Goal: Information Seeking & Learning: Find specific fact

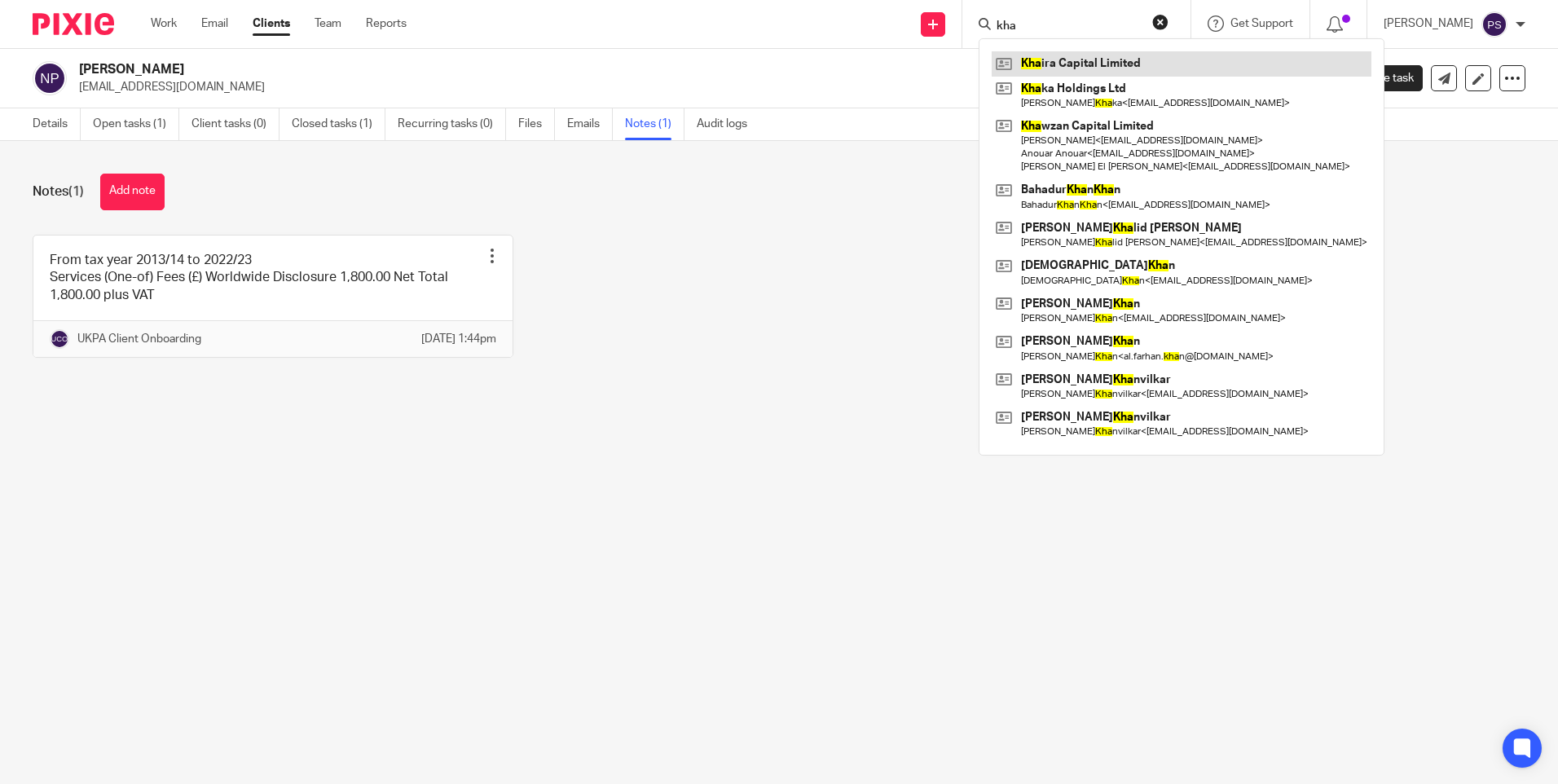
type input "kha"
click at [1115, 51] on link at bounding box center [1181, 64] width 380 height 25
click at [1111, 61] on link at bounding box center [1181, 64] width 380 height 25
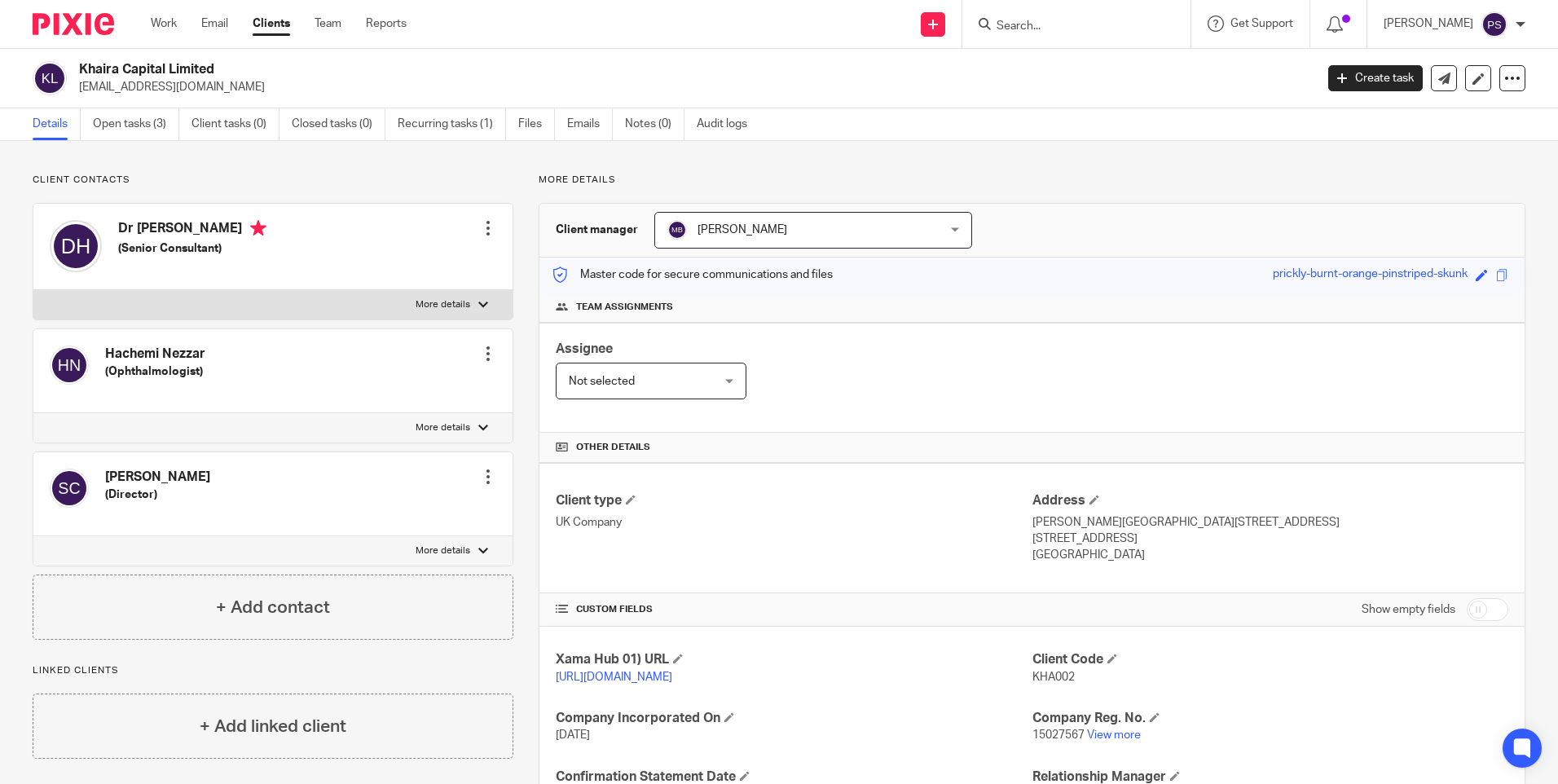
click at [150, 74] on h2 "Khaira Capital Limited" at bounding box center [568, 69] width 980 height 17
copy div "Khaira Capital Limited"
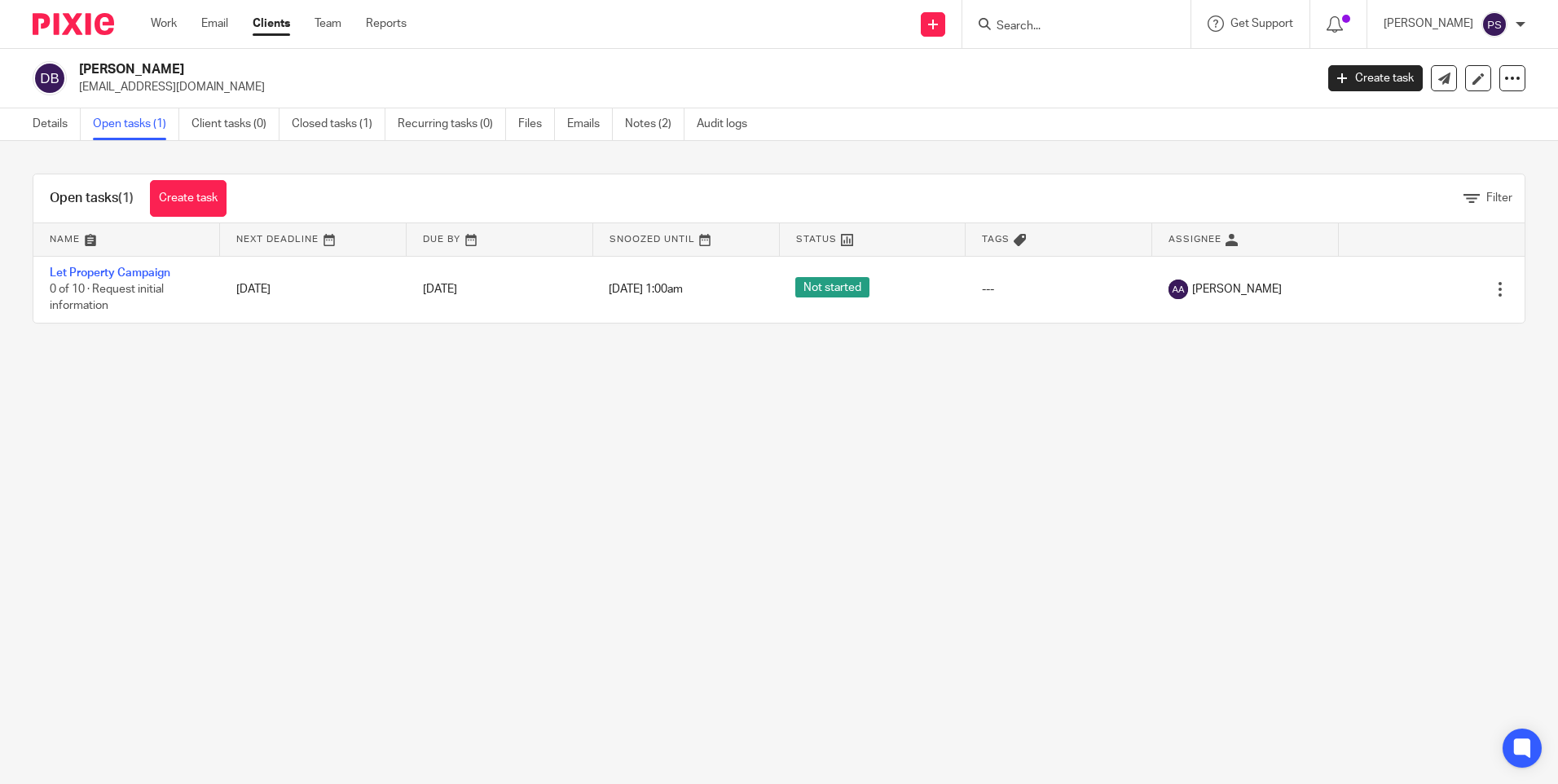
click at [1037, 26] on input "Search" at bounding box center [1068, 27] width 147 height 15
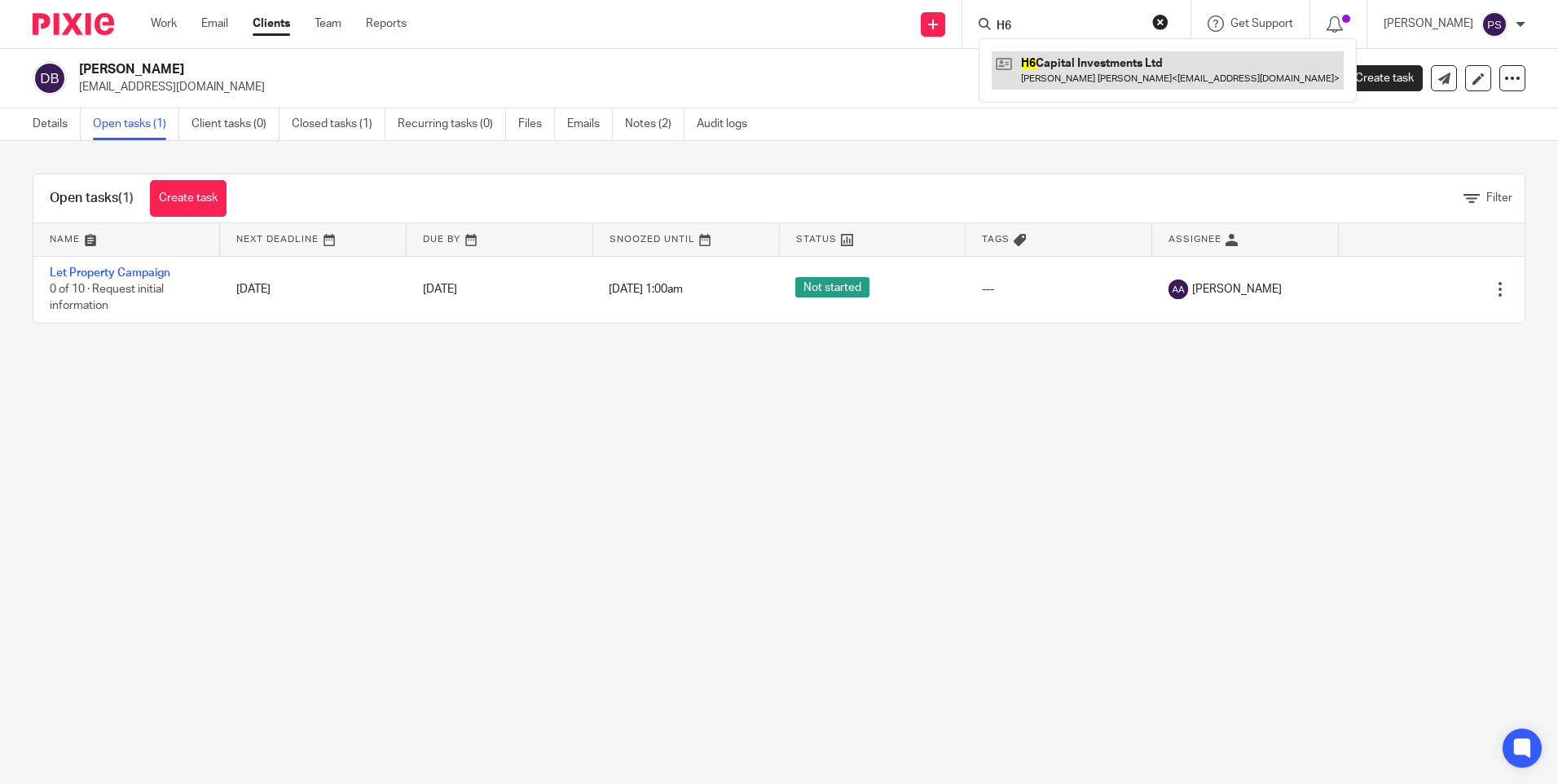
type input "H6"
click at [1084, 57] on link at bounding box center [1168, 70] width 352 height 37
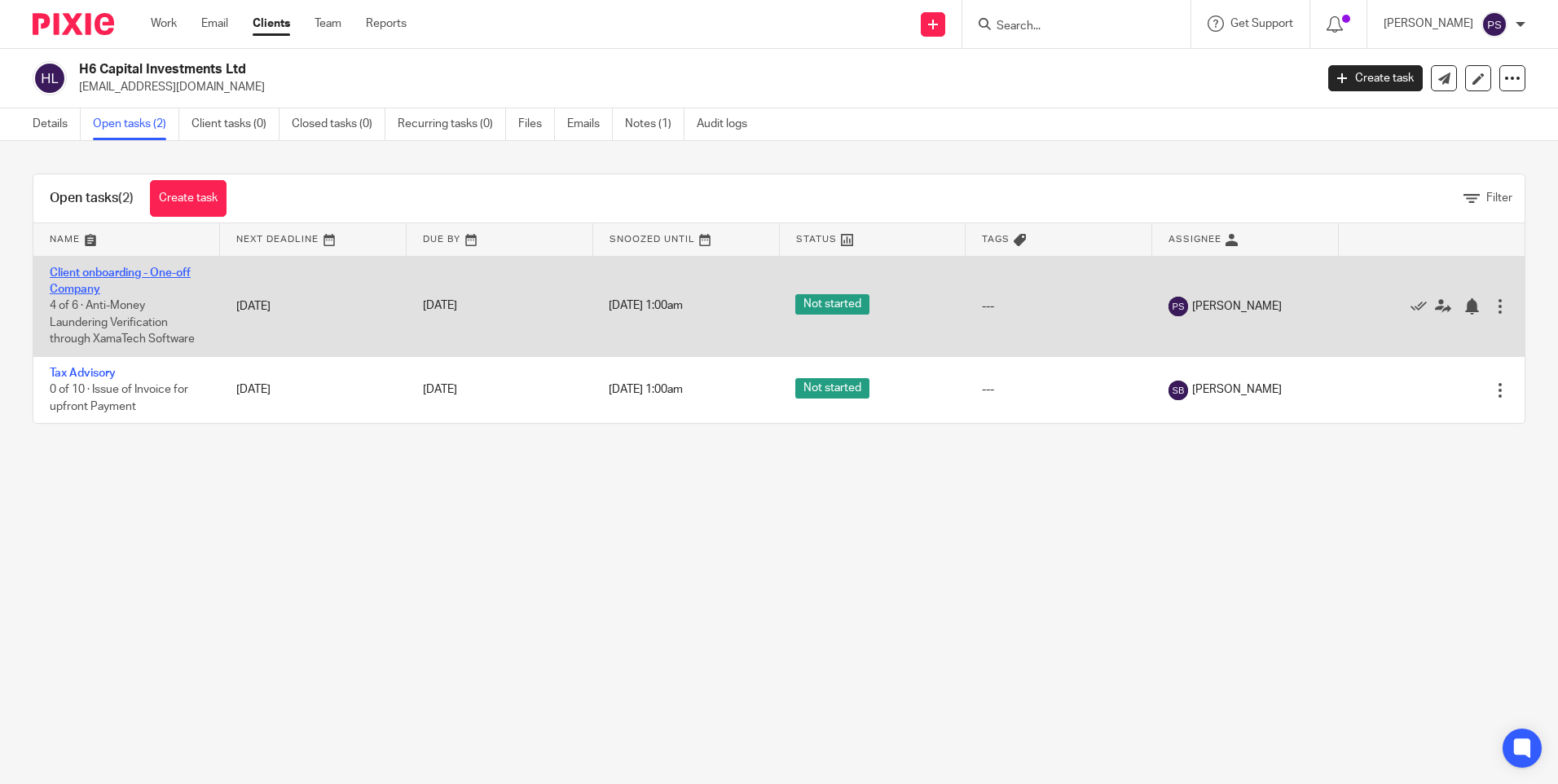
click at [94, 273] on link "Client onboarding - One-off Company" at bounding box center [120, 281] width 141 height 27
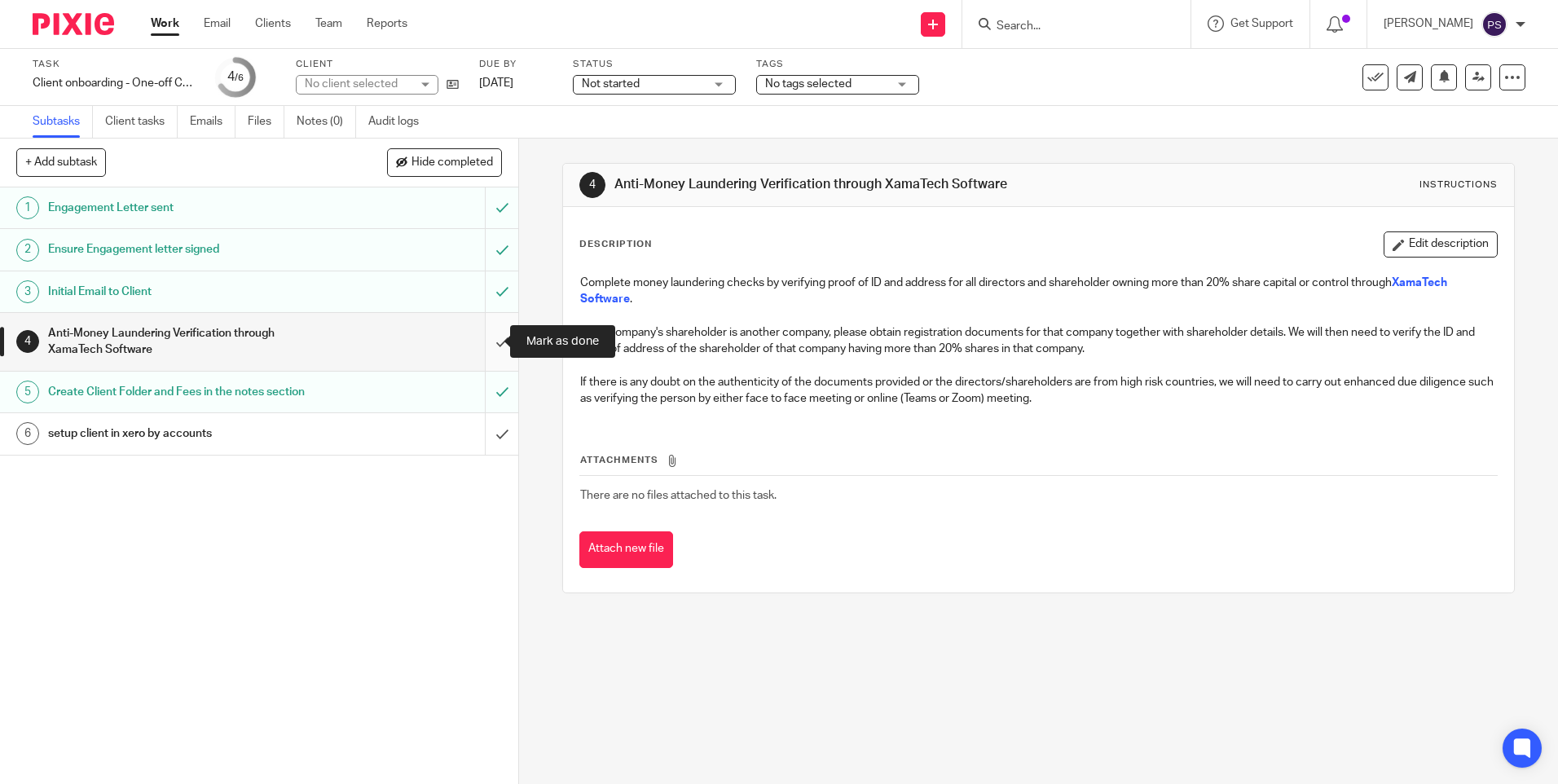
click at [485, 347] on input "submit" at bounding box center [259, 342] width 519 height 58
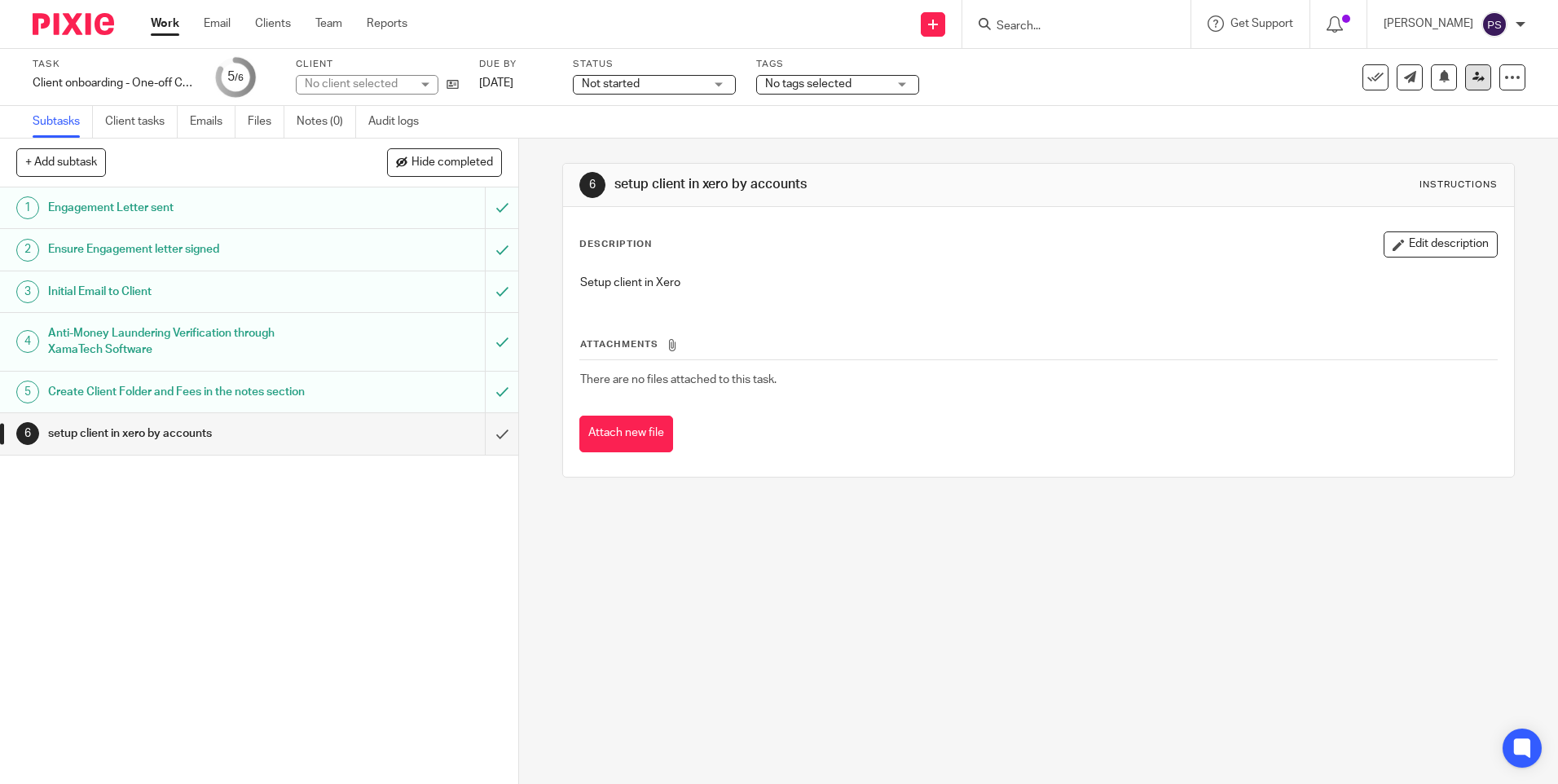
click at [1473, 78] on icon at bounding box center [1479, 77] width 12 height 12
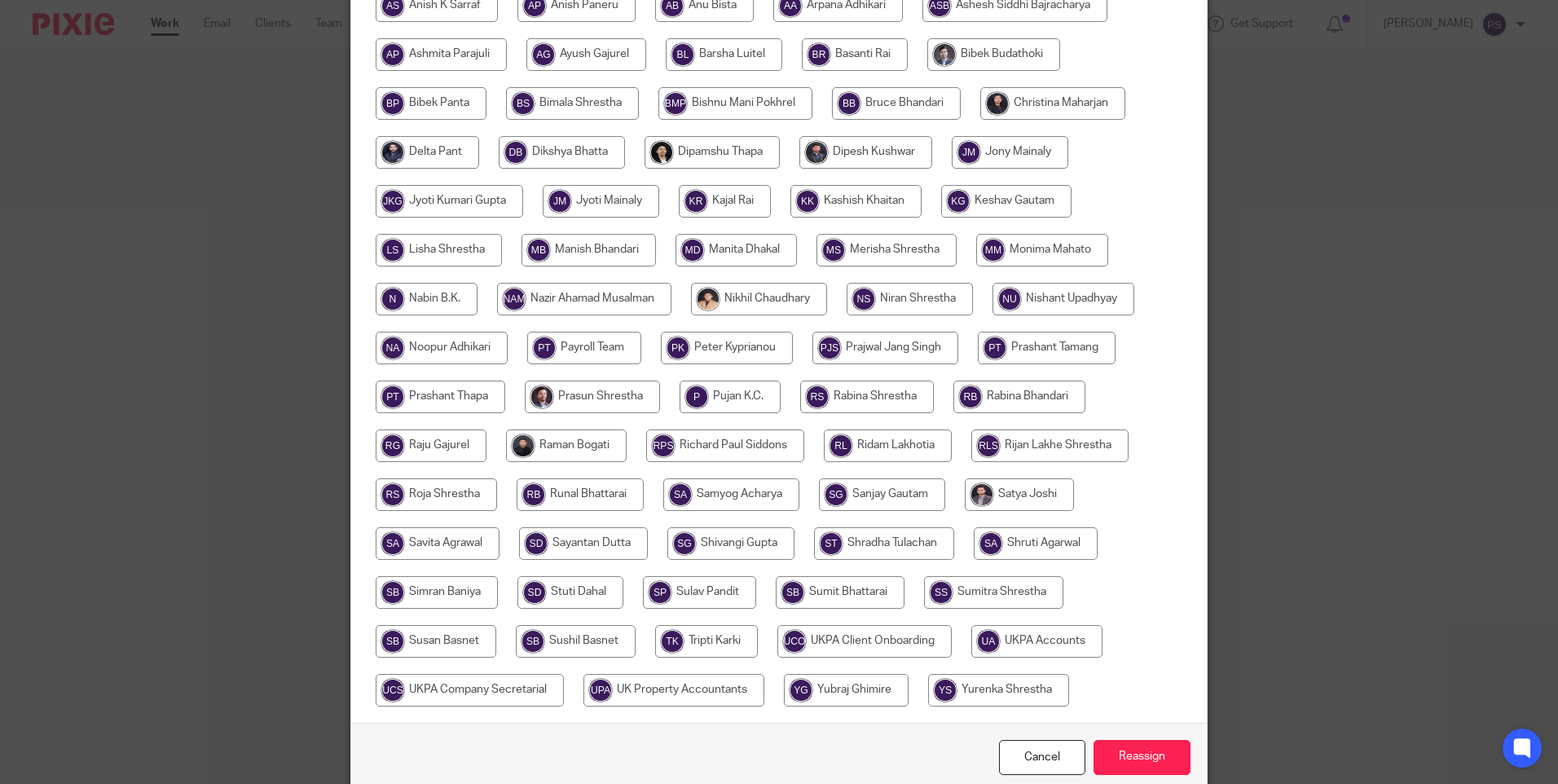
scroll to position [407, 0]
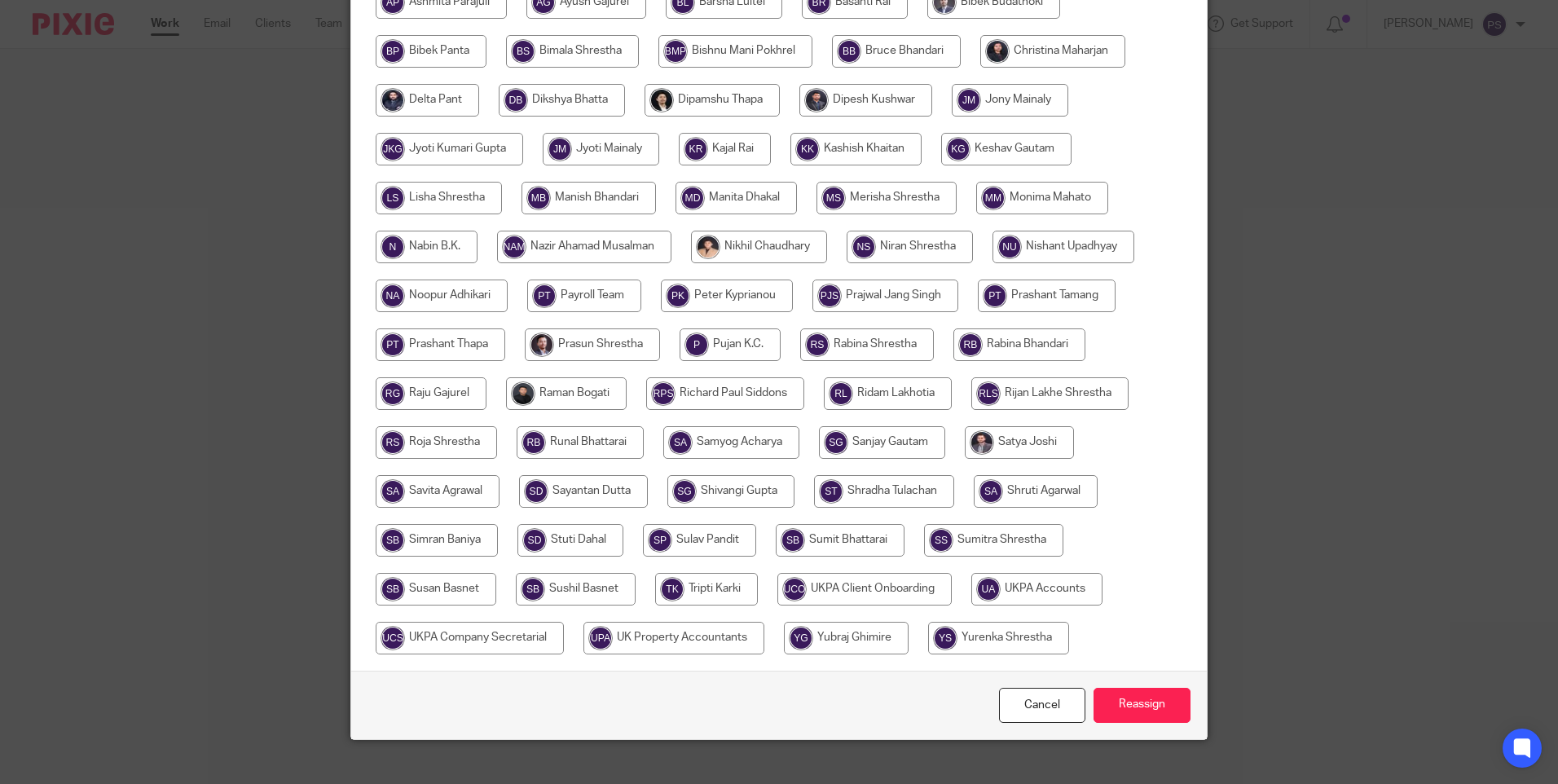
click at [1005, 591] on input "radio" at bounding box center [1037, 588] width 131 height 33
radio input "true"
click at [1157, 688] on input "Reassign" at bounding box center [1142, 705] width 97 height 35
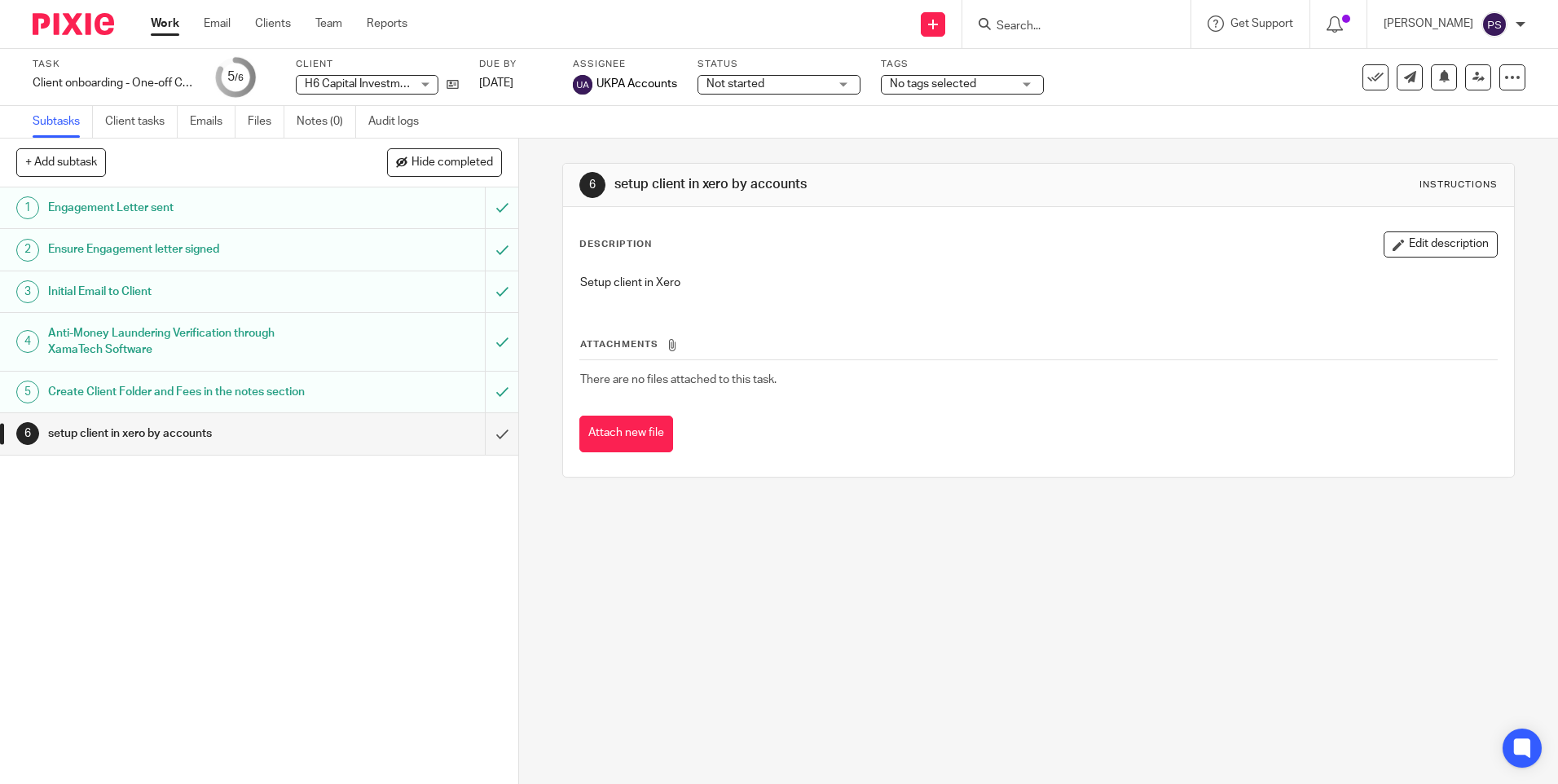
click at [1047, 31] on input "Search" at bounding box center [1068, 27] width 147 height 15
paste input "David Crawford"
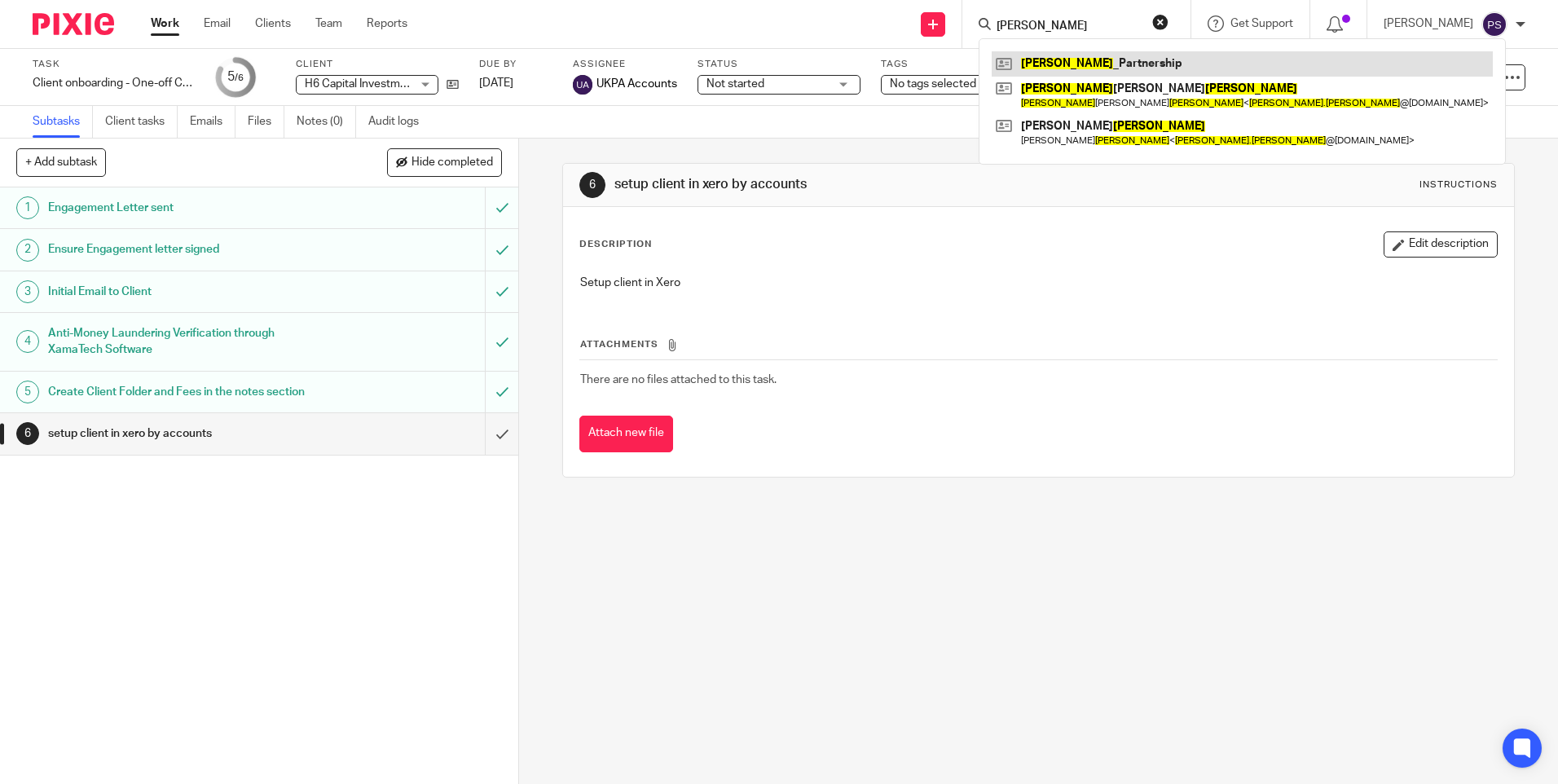
type input "David Crawford"
click at [1067, 57] on link at bounding box center [1242, 64] width 501 height 25
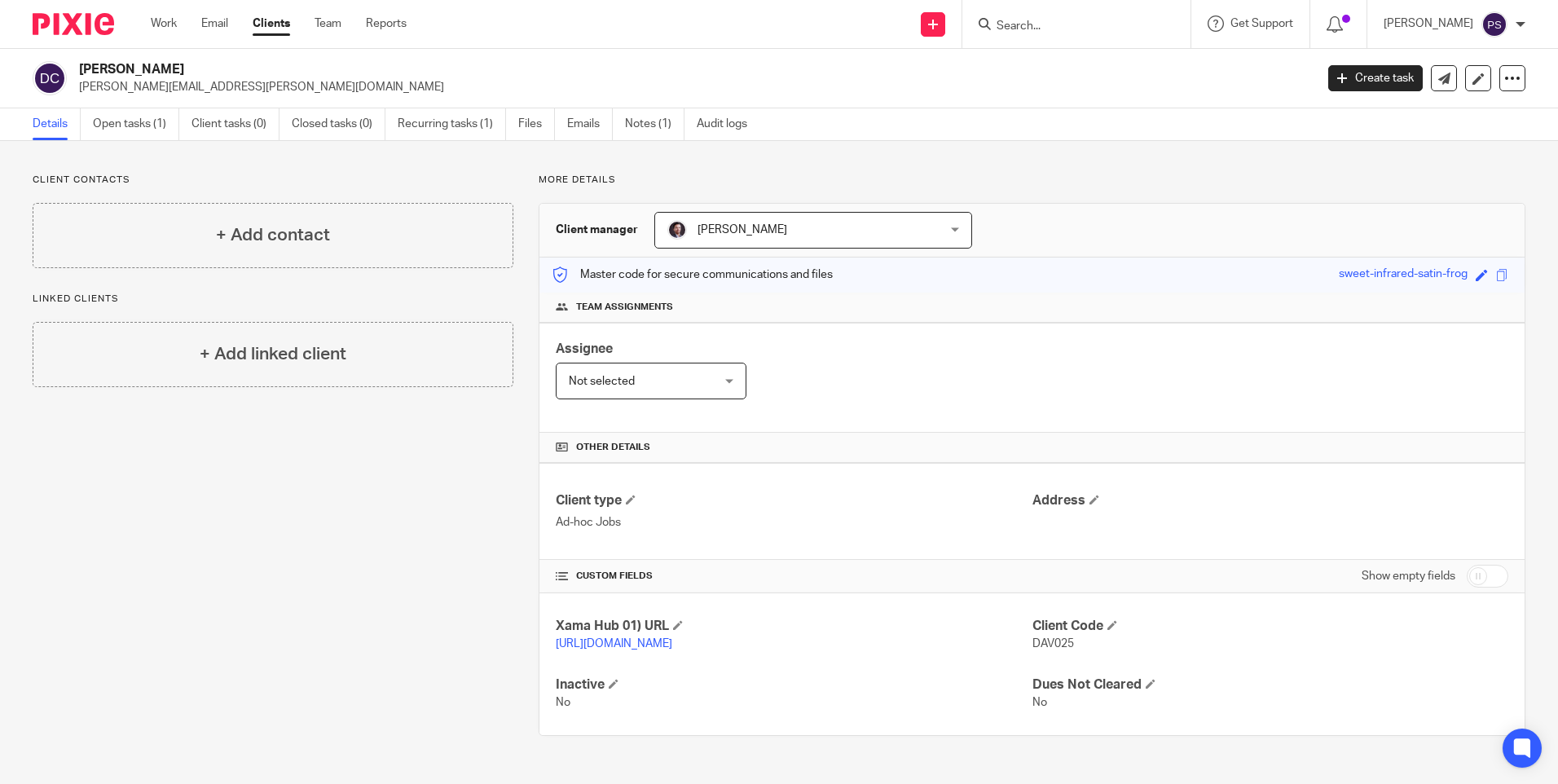
scroll to position [1, 0]
click at [652, 124] on link "Notes (1)" at bounding box center [654, 124] width 59 height 32
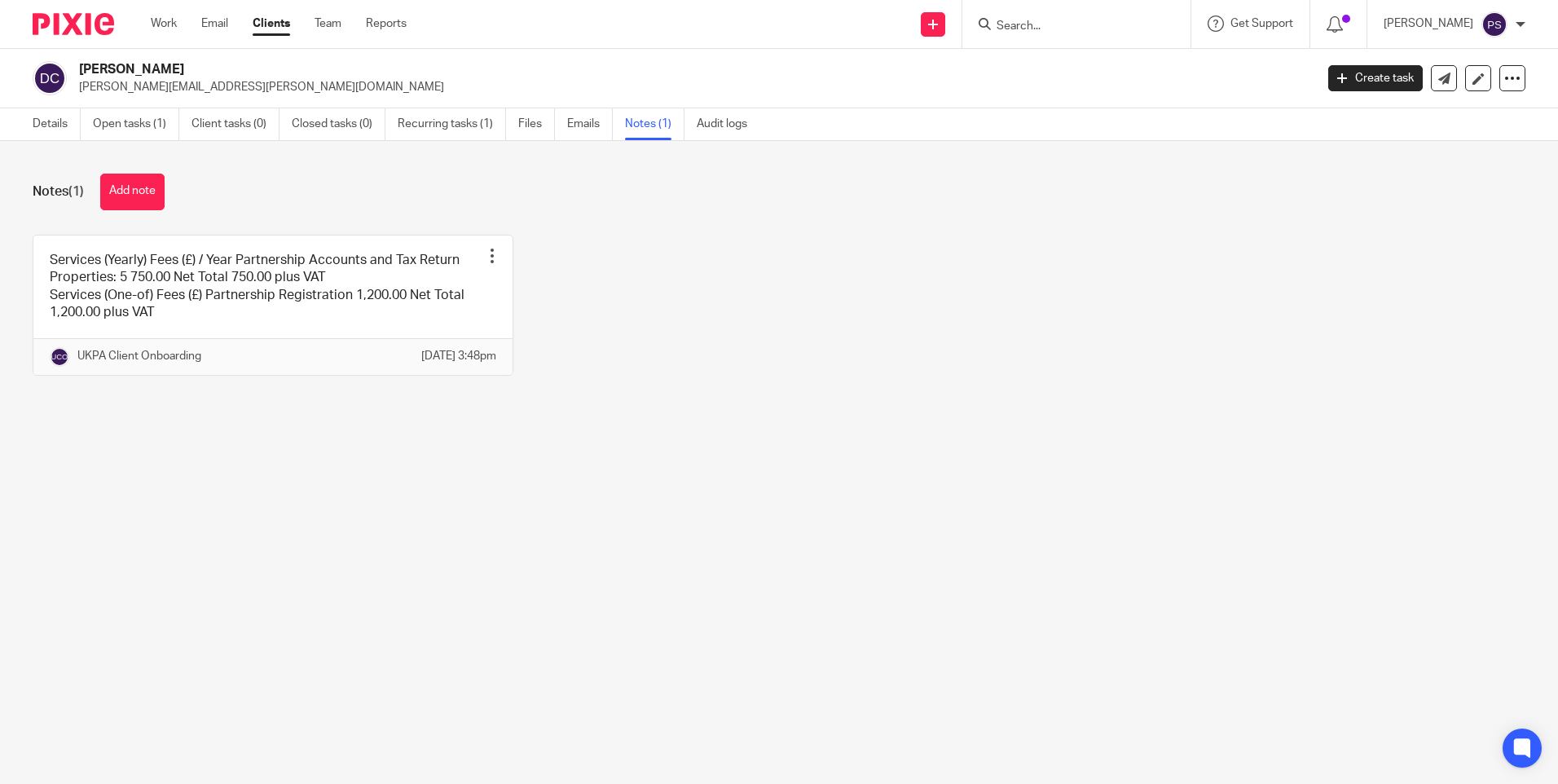
click at [37, 125] on link "Details" at bounding box center [57, 124] width 48 height 32
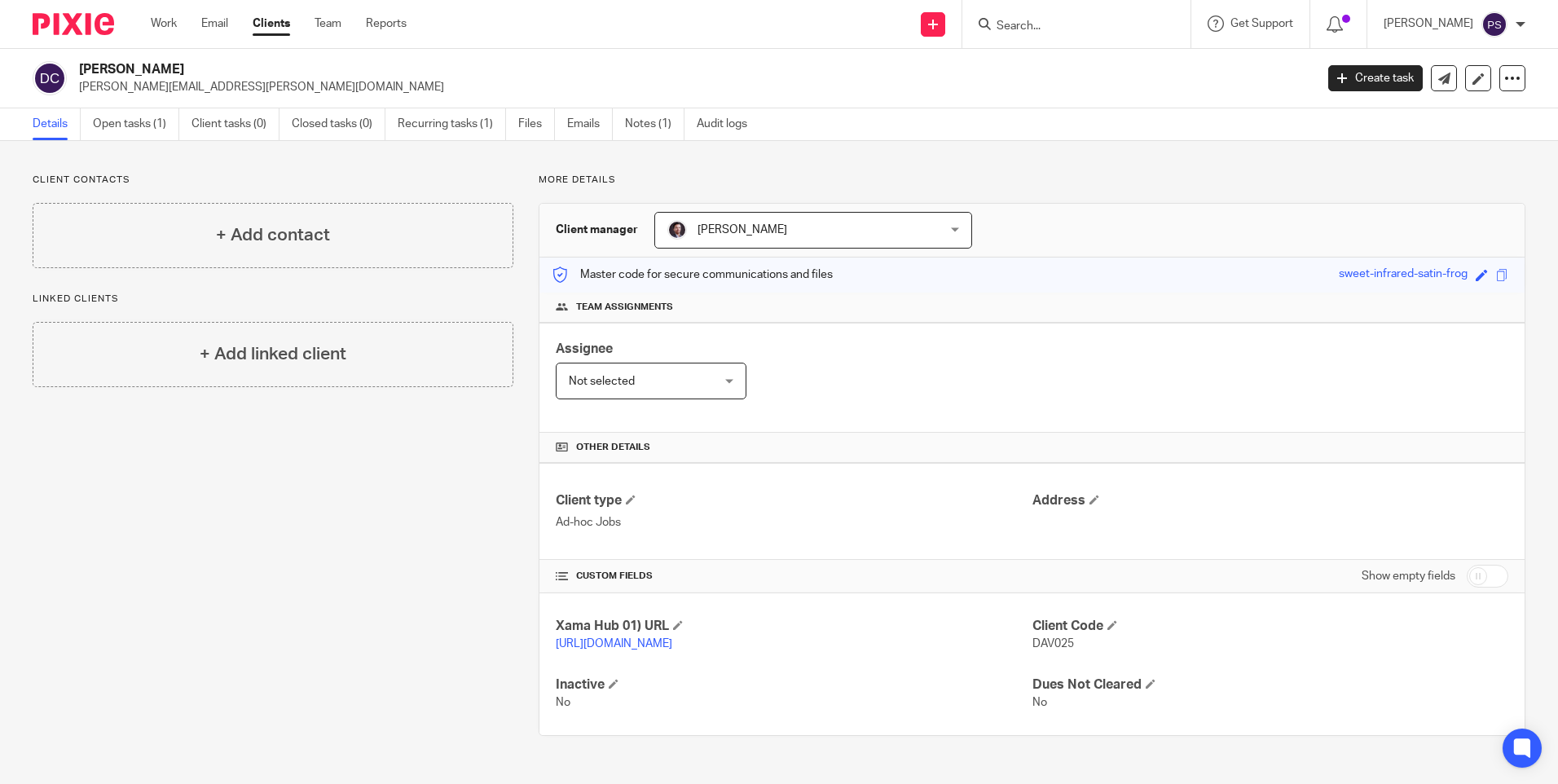
click at [1038, 642] on span "DAV025" at bounding box center [1053, 643] width 42 height 12
copy span "DAV025"
click at [1066, 24] on input "Search" at bounding box center [1068, 27] width 147 height 15
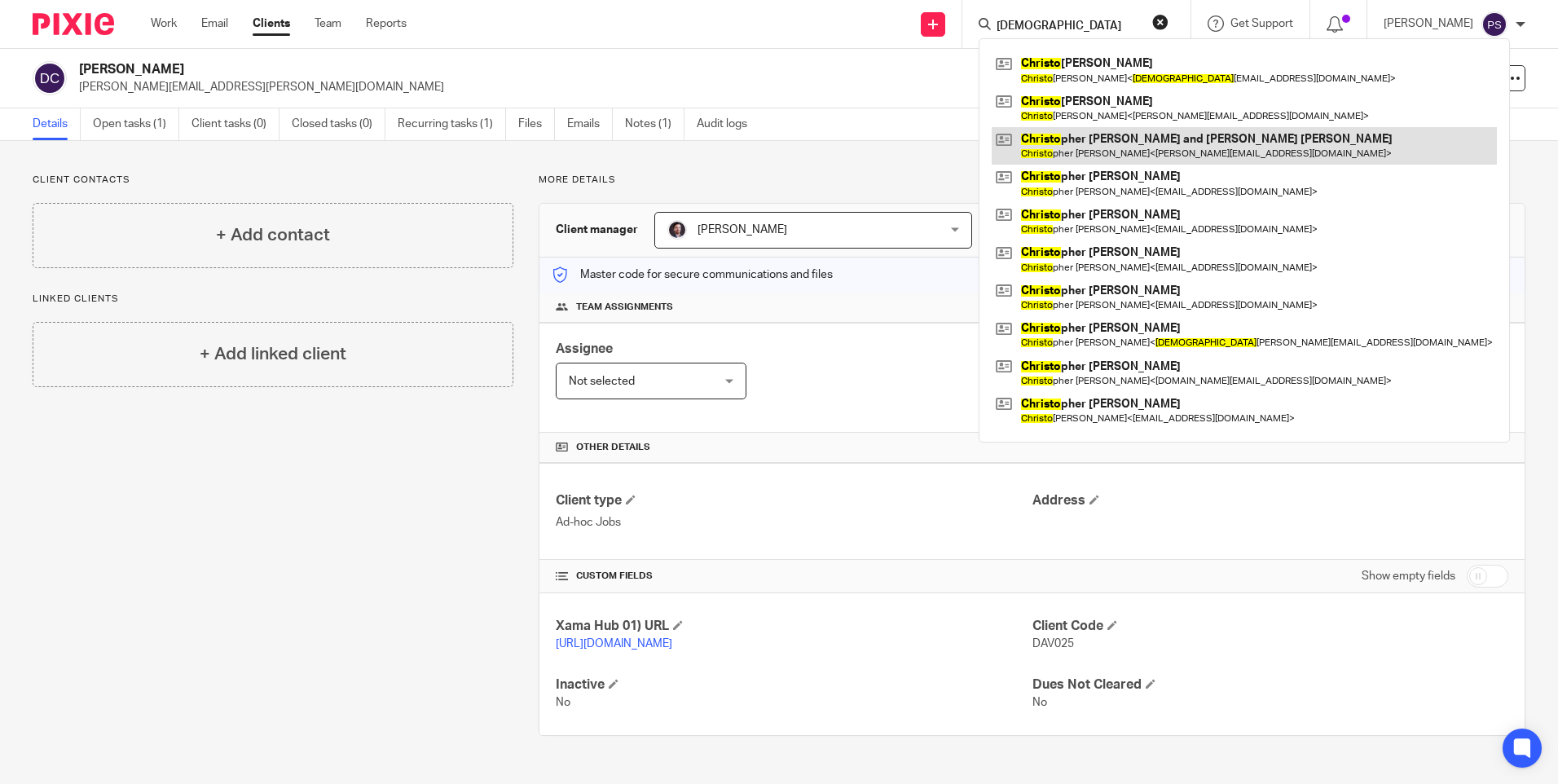
type input "christo"
click at [1099, 148] on link at bounding box center [1244, 146] width 505 height 37
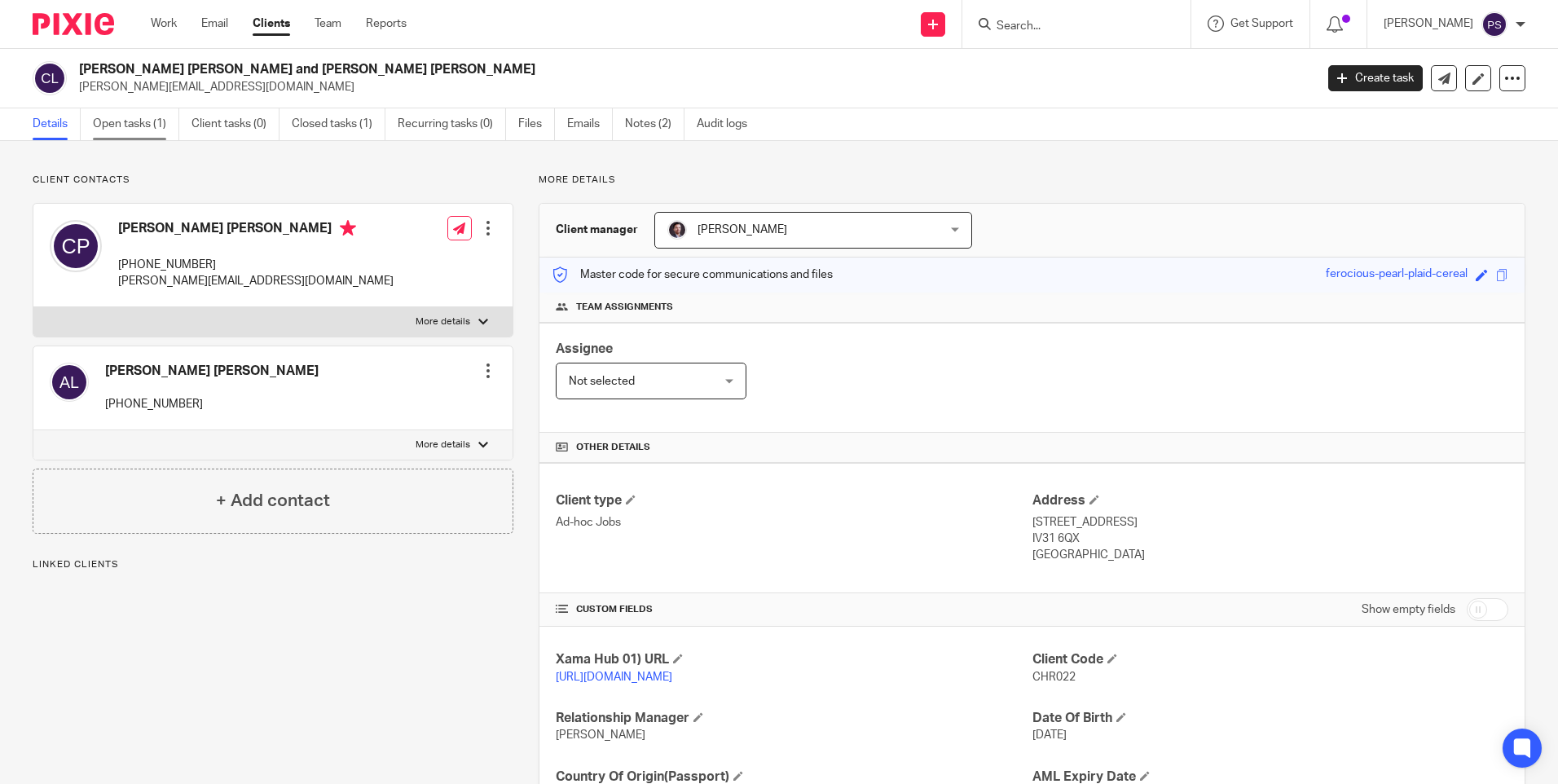
click at [143, 127] on link "Open tasks (1)" at bounding box center [136, 124] width 87 height 32
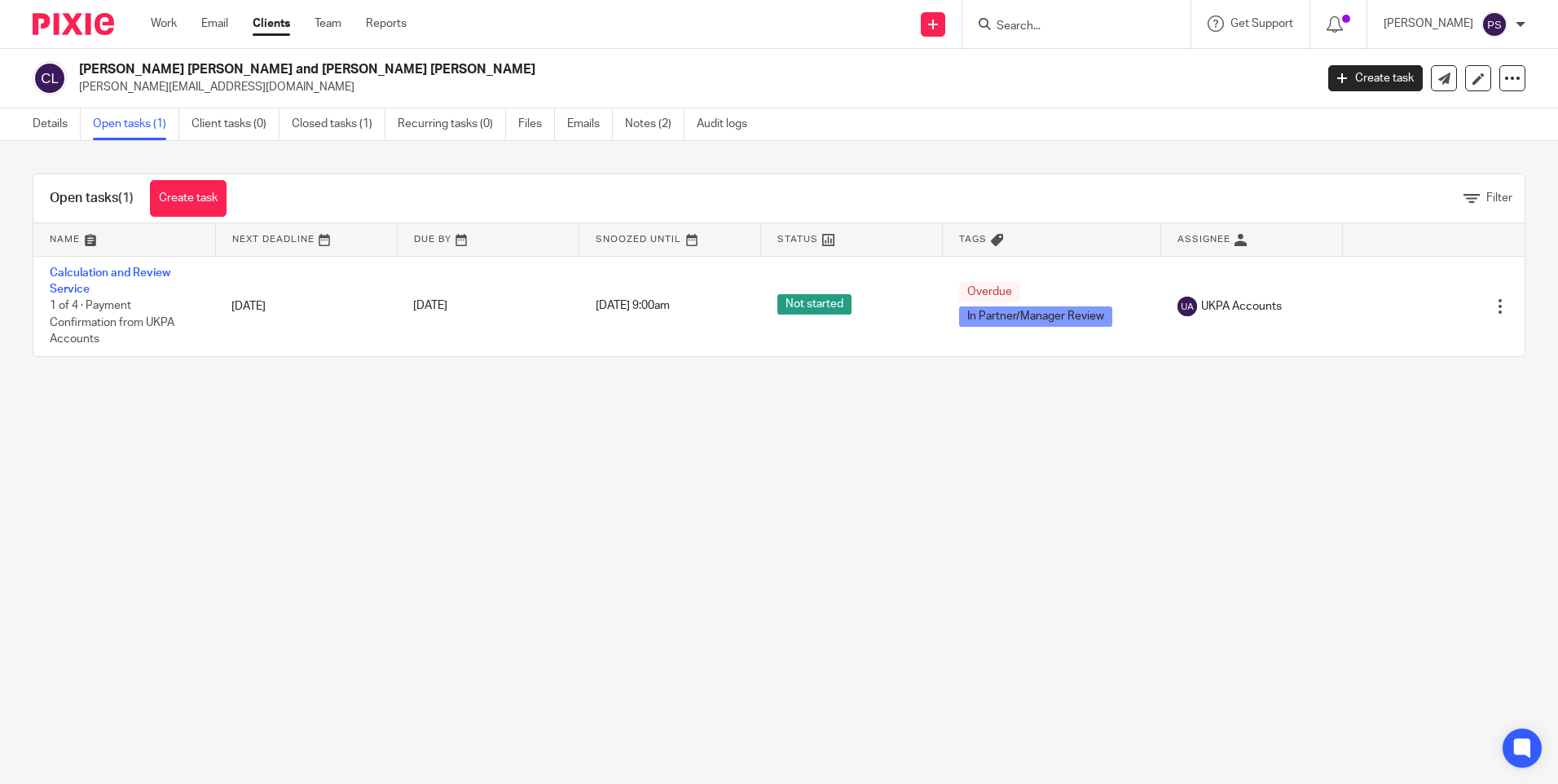
click at [150, 93] on p "[PERSON_NAME][EMAIL_ADDRESS][DOMAIN_NAME]" at bounding box center [691, 87] width 1225 height 16
click at [152, 88] on p "[PERSON_NAME][EMAIL_ADDRESS][DOMAIN_NAME]" at bounding box center [691, 87] width 1225 height 16
copy main "[PERSON_NAME][EMAIL_ADDRESS][DOMAIN_NAME] Create task Update from Companies Hou…"
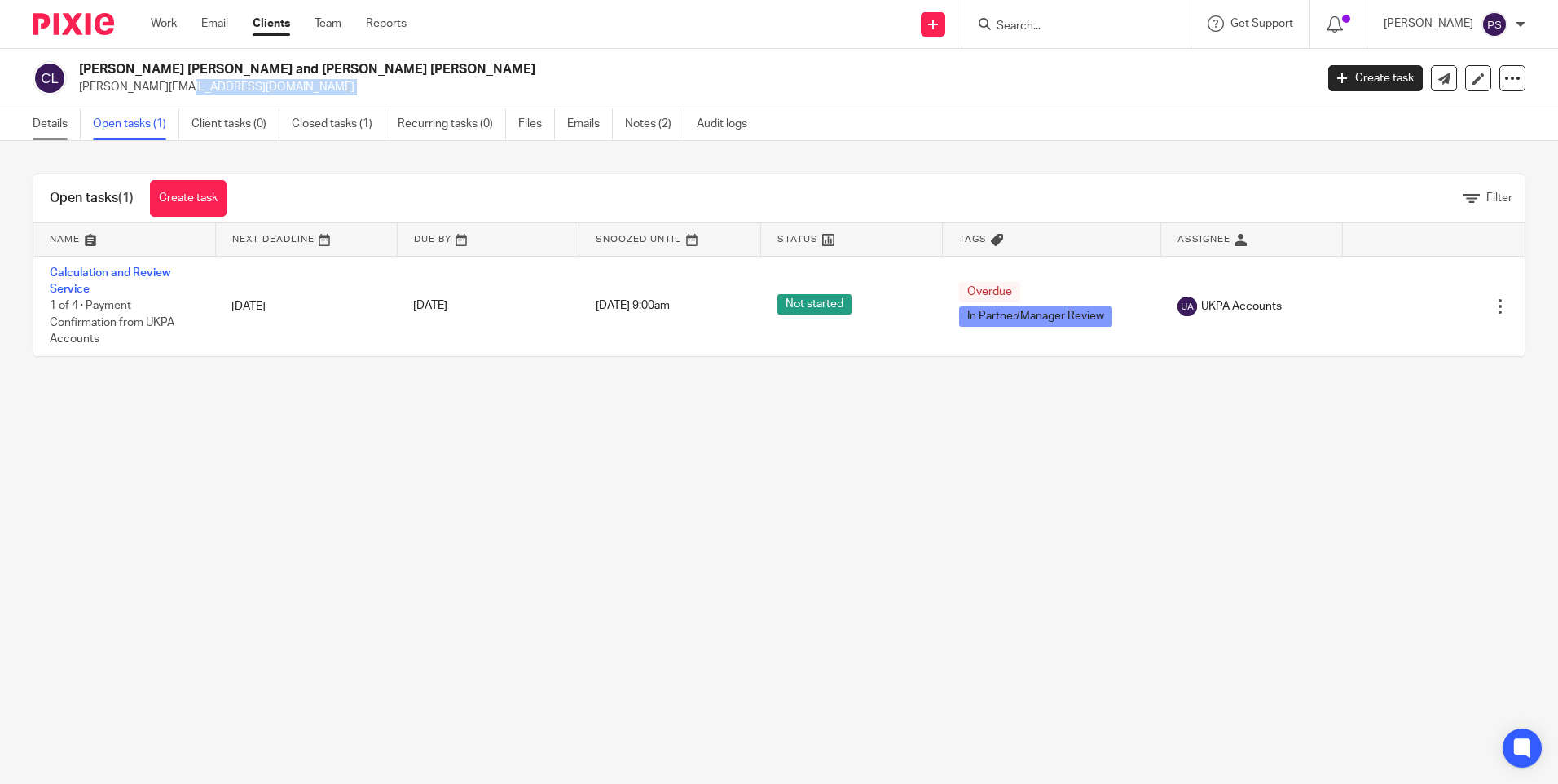
click at [72, 125] on link "Details" at bounding box center [57, 124] width 48 height 32
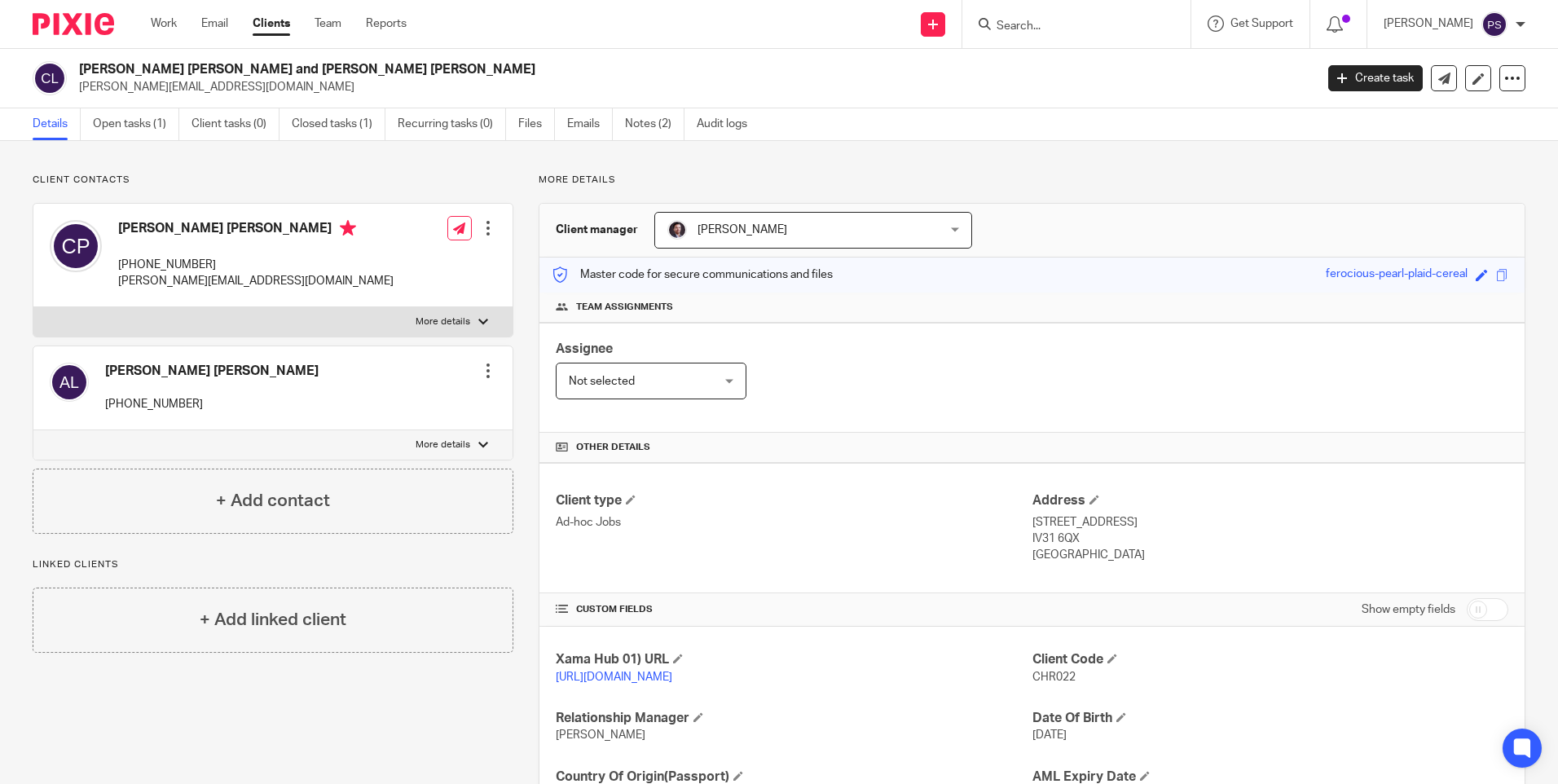
click at [212, 83] on p "[PERSON_NAME][EMAIL_ADDRESS][DOMAIN_NAME]" at bounding box center [691, 87] width 1225 height 16
click at [212, 83] on p "chris_pearsonwso@hotmail.co.uk" at bounding box center [691, 87] width 1225 height 16
copy main "chris_pearsonwso@hotmail.co.uk Create task Update from Companies House Export d…"
click at [134, 111] on link "Open tasks (1)" at bounding box center [136, 124] width 87 height 32
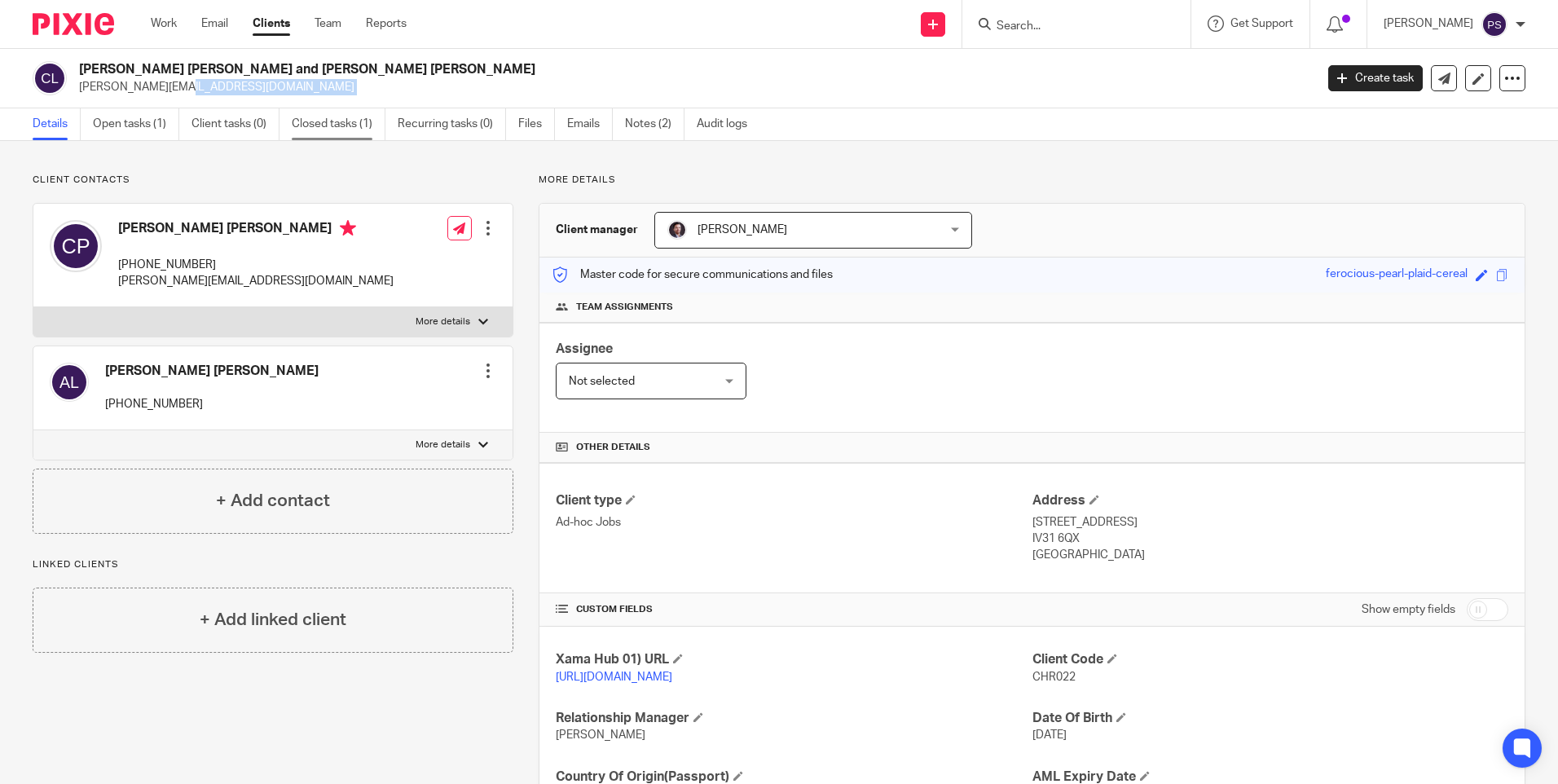
click at [321, 125] on link "Closed tasks (1)" at bounding box center [339, 124] width 94 height 32
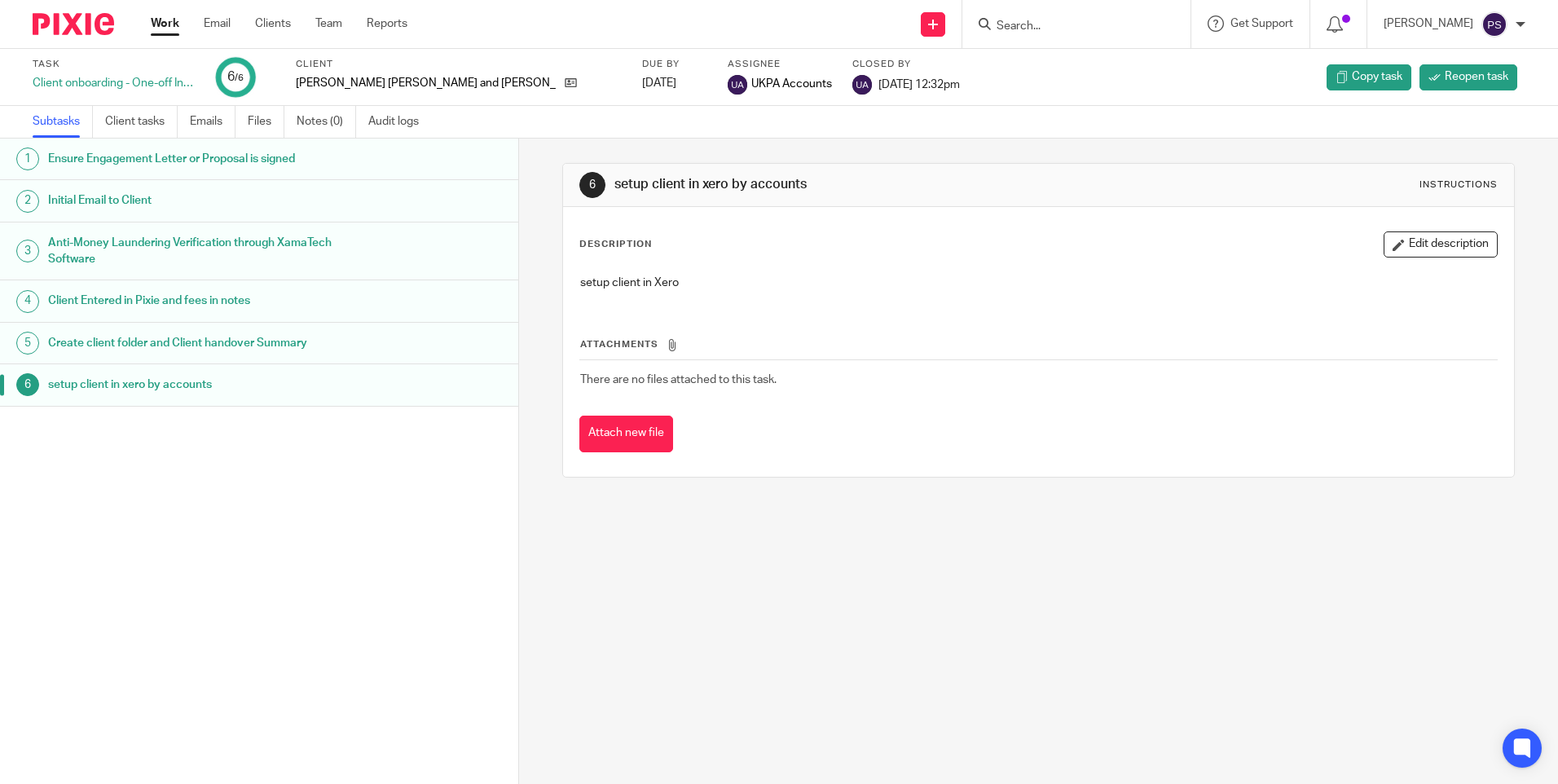
click at [104, 206] on h1 "Initial Email to Client" at bounding box center [199, 201] width 303 height 25
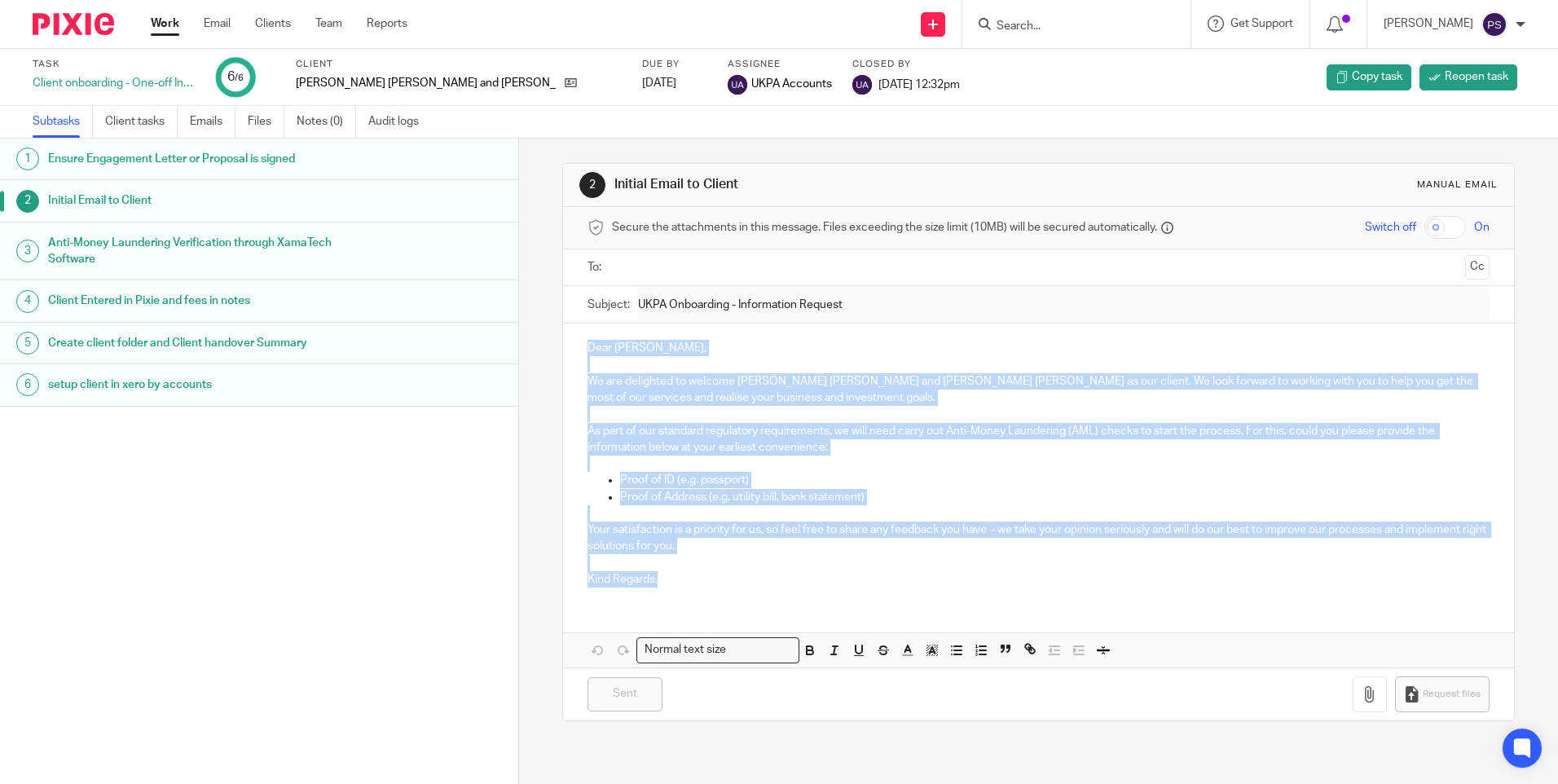
drag, startPoint x: 575, startPoint y: 337, endPoint x: 697, endPoint y: 582, distance: 273.7
click at [697, 582] on div "Dear Christopher Michael, We are delighted to welcome Christopher Michael Pears…" at bounding box center [1037, 461] width 950 height 276
copy div "Dear Christopher Michael, We are delighted to welcome Christopher Michael Pears…"
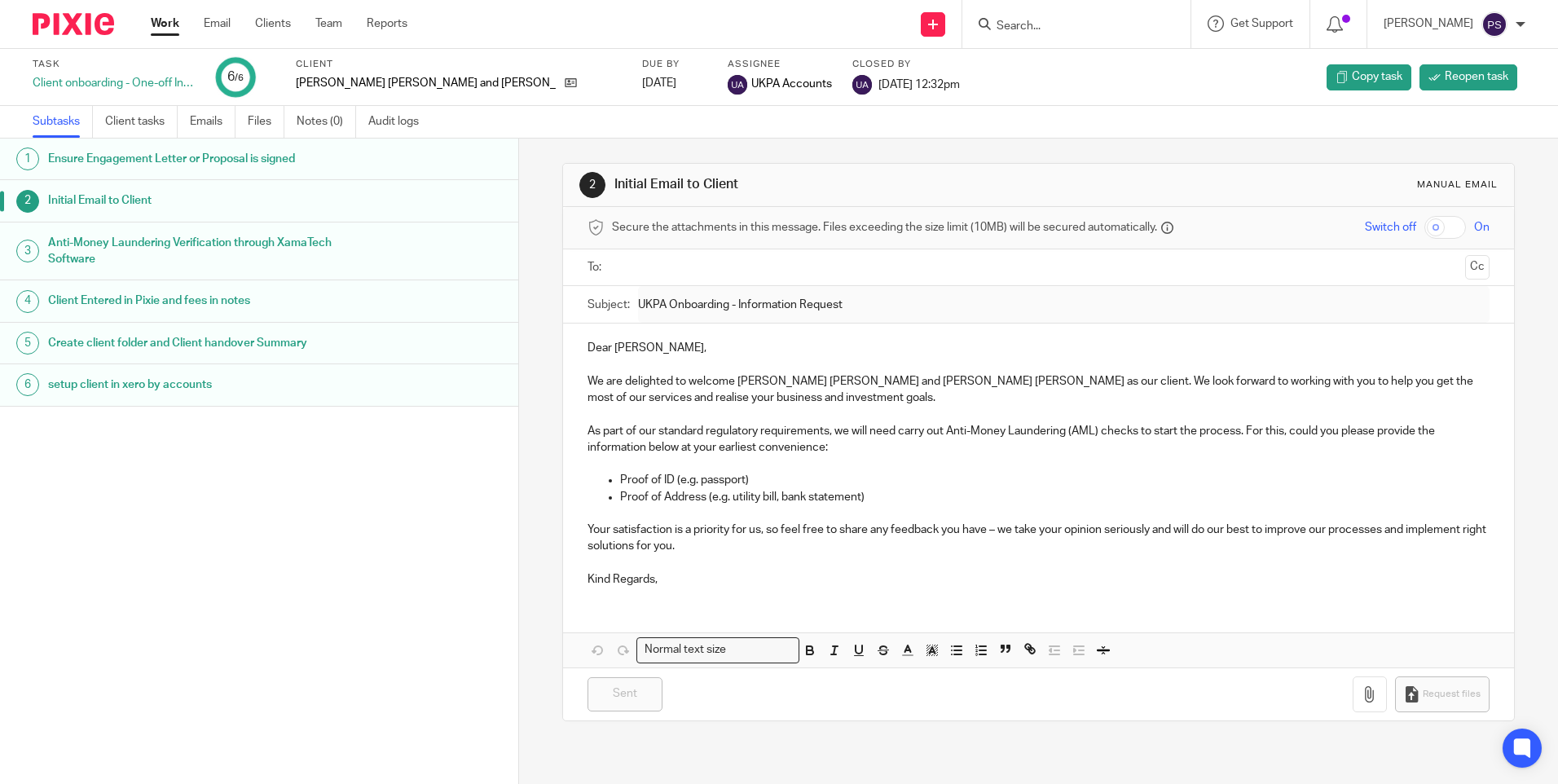
click at [1053, 27] on input "Search" at bounding box center [1068, 27] width 147 height 15
paste input "David Crawford Partnership"
type input "David Crawford Partnership"
click at [1080, 62] on link at bounding box center [1092, 64] width 202 height 25
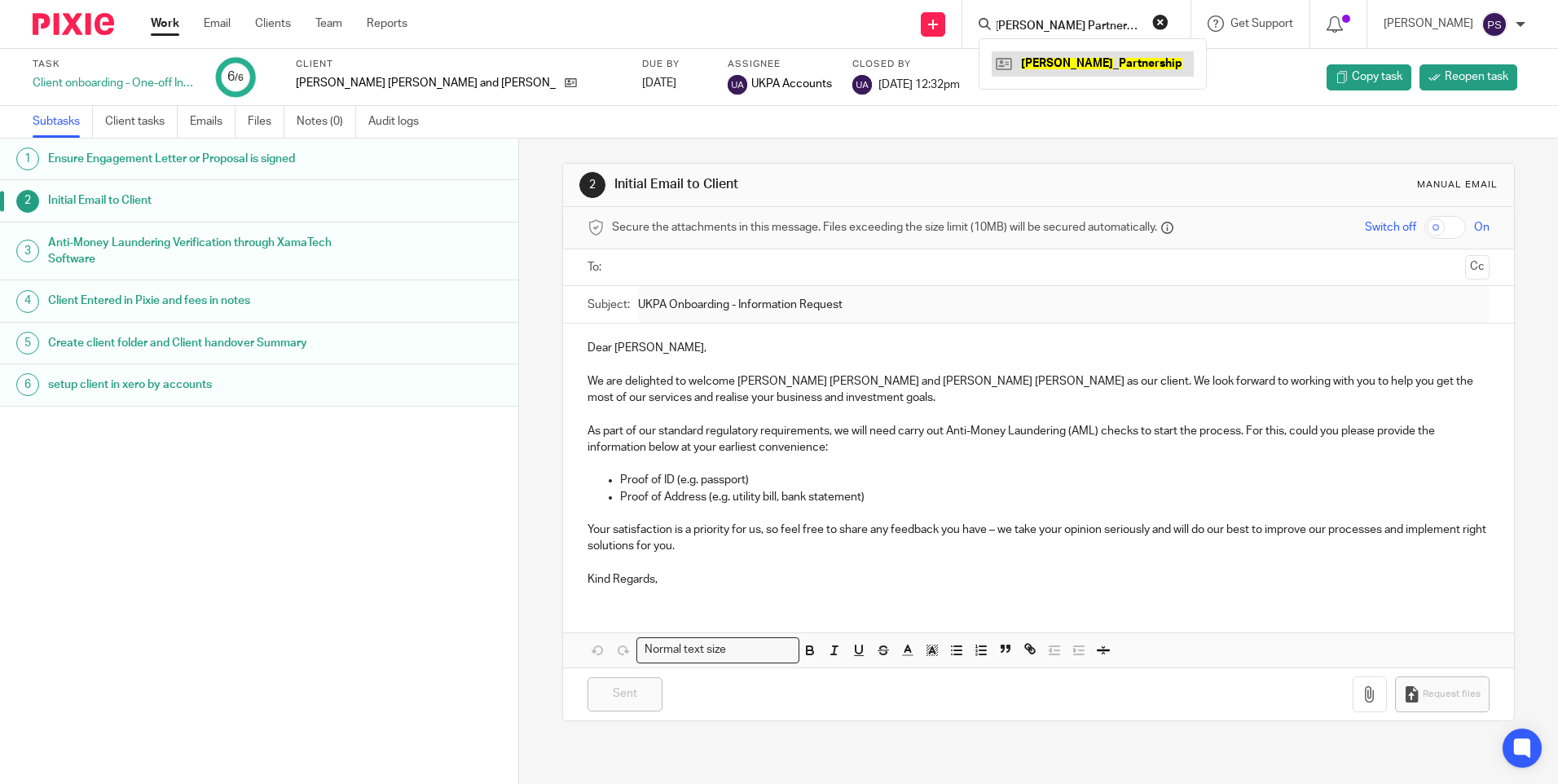
scroll to position [0, 0]
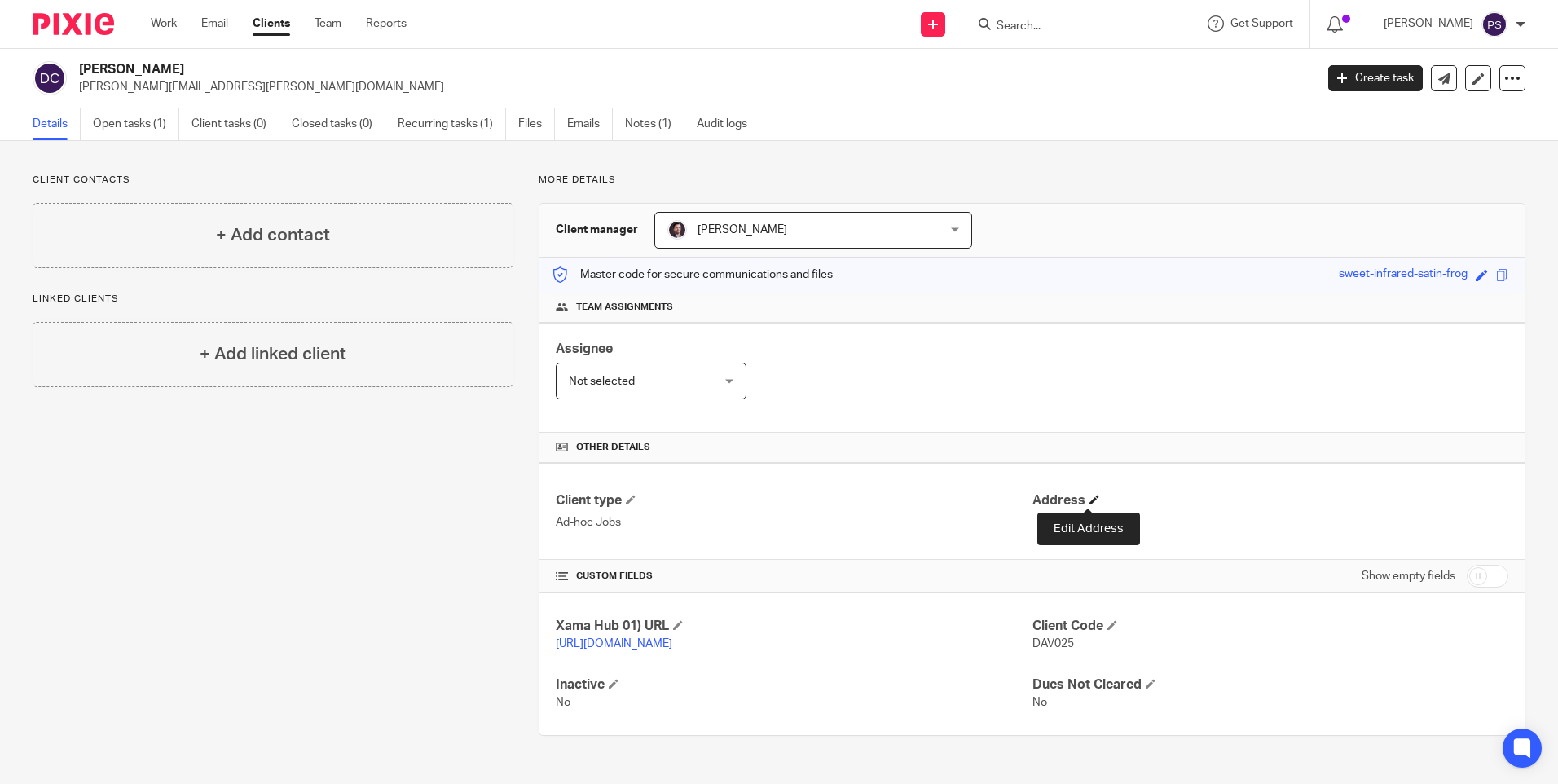
click at [1090, 503] on span at bounding box center [1094, 499] width 10 height 10
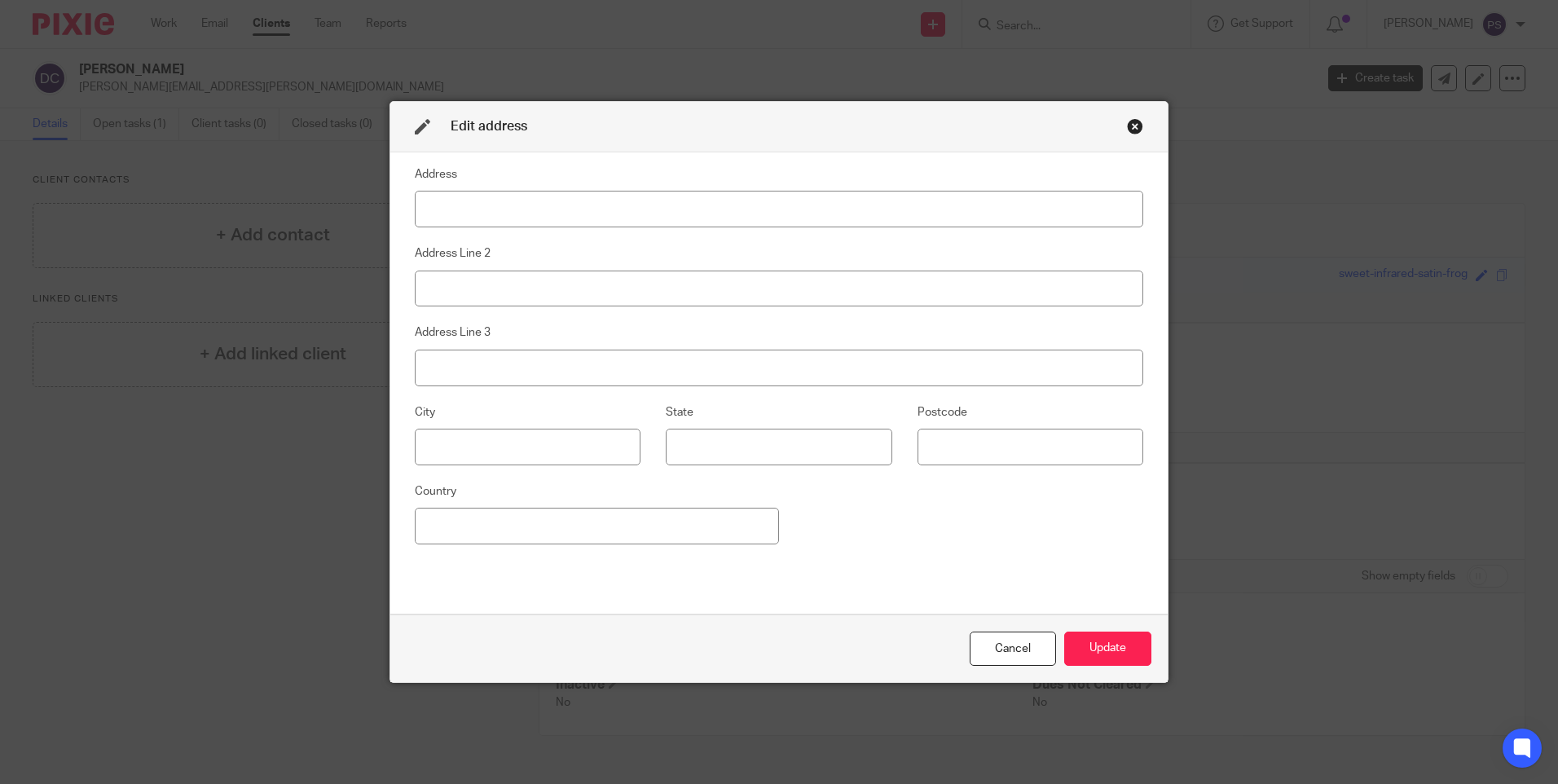
click at [1129, 129] on div "Close this dialog window" at bounding box center [1135, 126] width 16 height 16
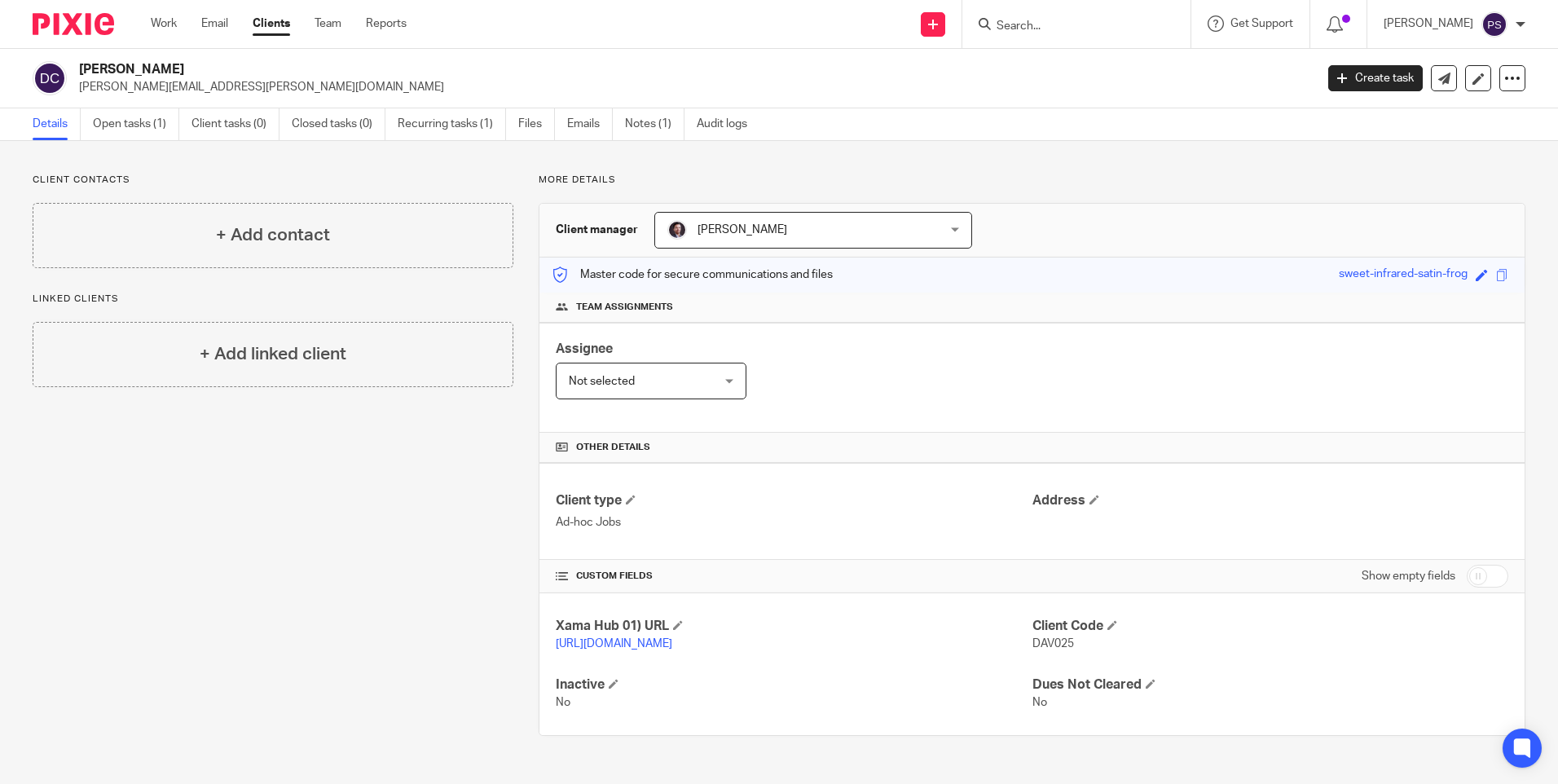
click at [187, 84] on p "david.crawford@shortletting.com" at bounding box center [691, 87] width 1225 height 16
click at [187, 85] on p "david.crawford@shortletting.com" at bounding box center [691, 87] width 1225 height 16
copy main "david.crawford@shortletting.com Create task Update from Companies House Export …"
click at [650, 119] on link "Notes (1)" at bounding box center [654, 124] width 59 height 32
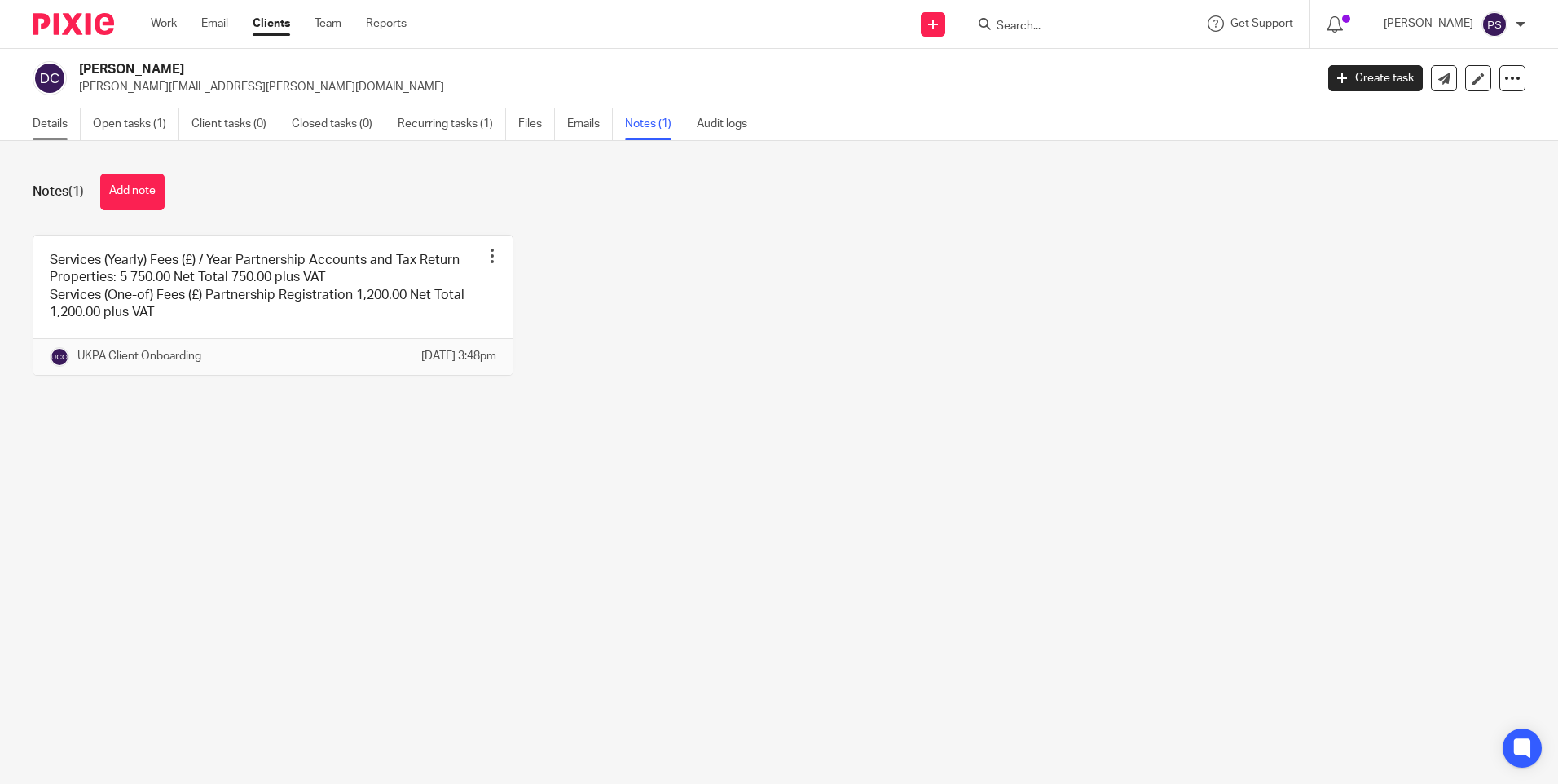
click at [49, 112] on link "Details" at bounding box center [57, 124] width 48 height 32
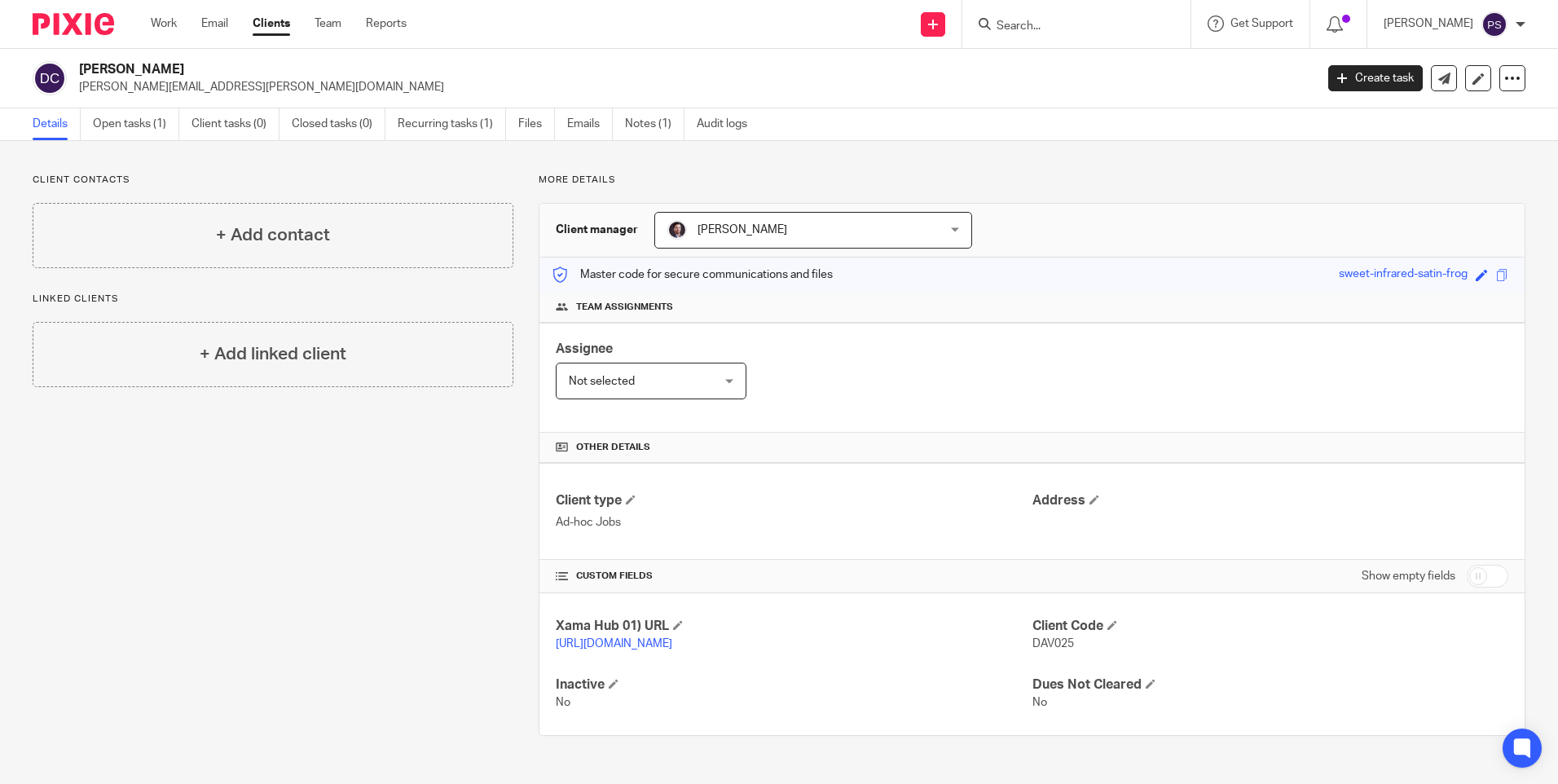
click at [153, 70] on h2 "[PERSON_NAME]" at bounding box center [568, 69] width 980 height 17
copy div "[PERSON_NAME]"
click at [1075, 27] on input "Search" at bounding box center [1068, 27] width 147 height 15
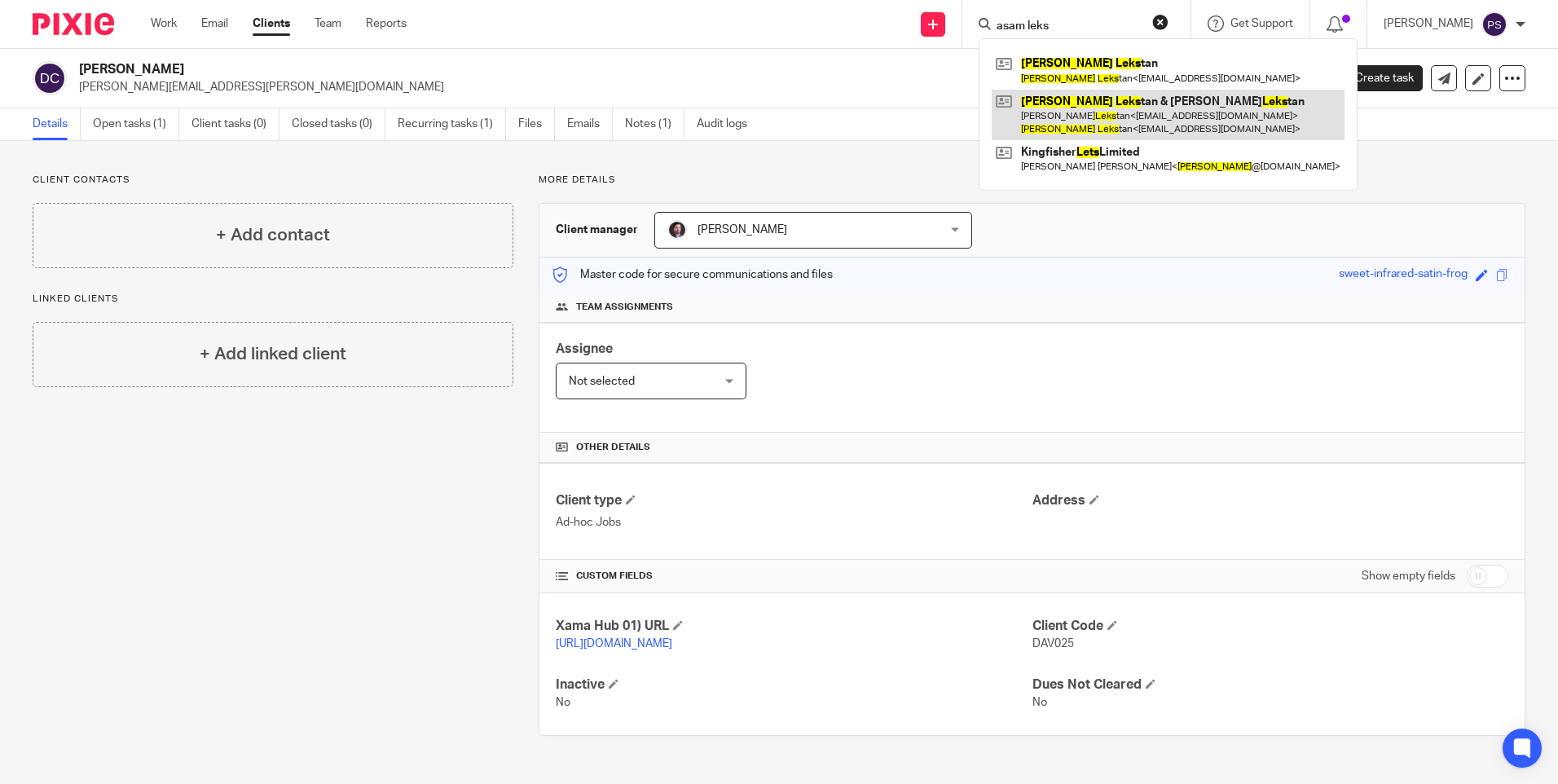
type input "asam leks"
click at [1089, 108] on link at bounding box center [1168, 114] width 353 height 50
